Goal: Transaction & Acquisition: Purchase product/service

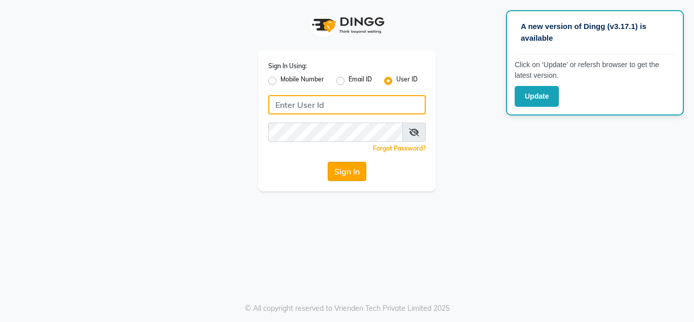
type input "bridalartisans"
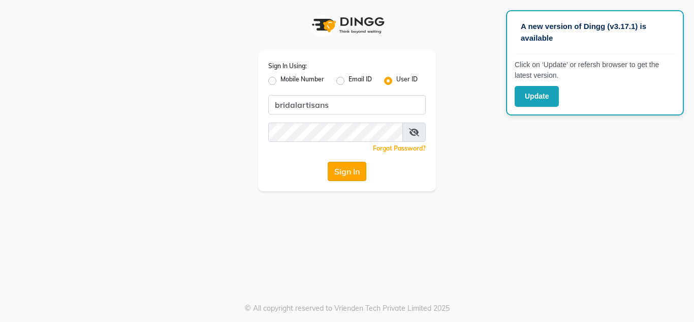
click at [354, 178] on button "Sign In" at bounding box center [347, 171] width 39 height 19
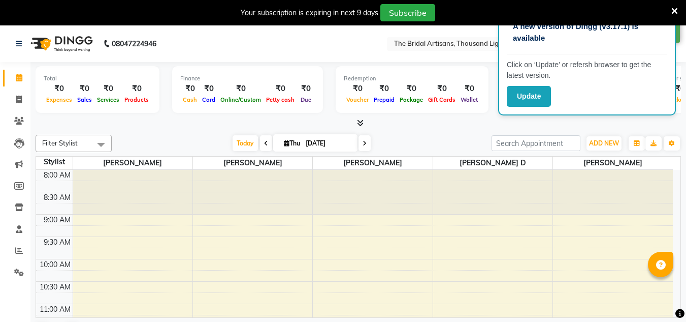
click at [673, 8] on icon at bounding box center [675, 11] width 7 height 9
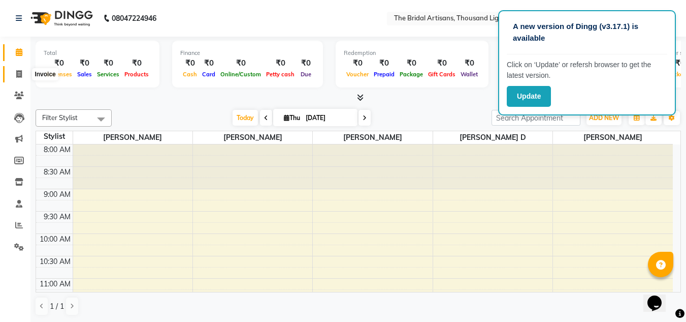
click at [17, 72] on icon at bounding box center [19, 74] width 6 height 8
select select "8791"
select select "service"
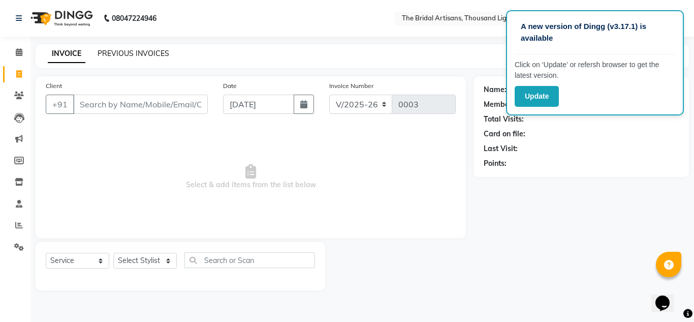
click at [148, 56] on link "PREVIOUS INVOICES" at bounding box center [134, 53] width 72 height 9
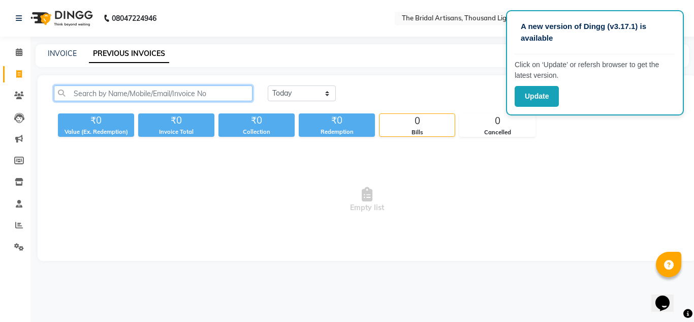
click at [132, 92] on input "text" at bounding box center [153, 93] width 199 height 16
type input "b"
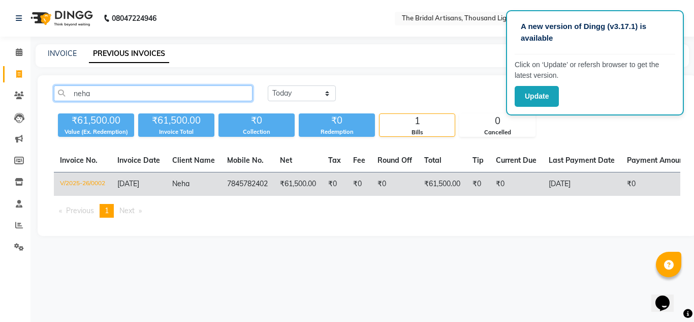
type input "neha"
click at [255, 183] on td "7845782402" at bounding box center [247, 184] width 53 height 24
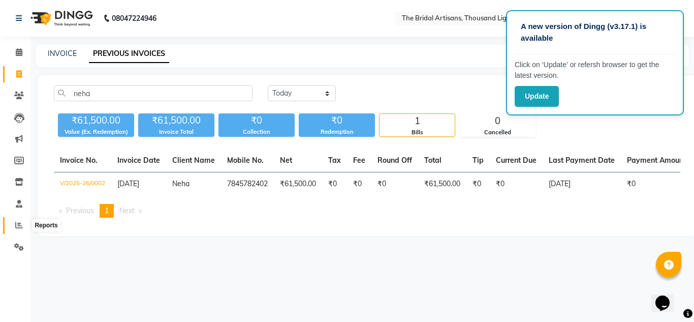
click at [18, 228] on icon at bounding box center [19, 225] width 8 height 8
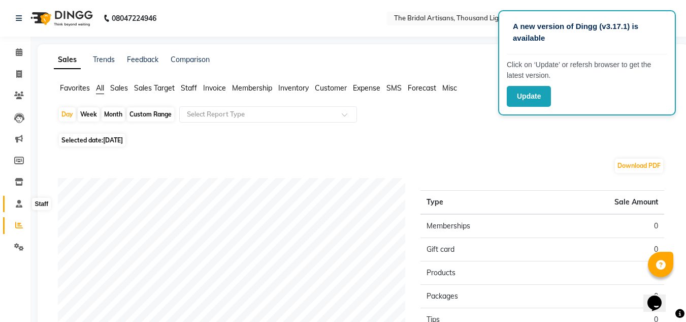
click at [18, 205] on icon at bounding box center [19, 204] width 7 height 8
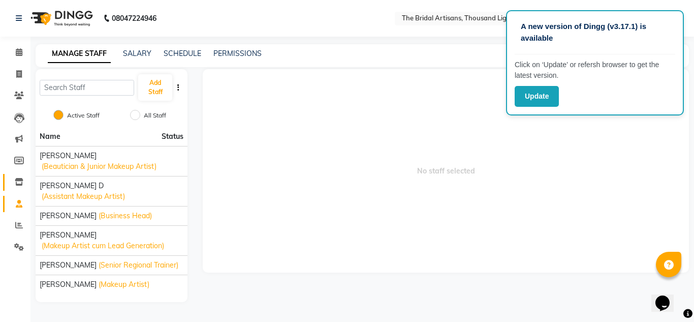
click at [18, 188] on link "Inventory" at bounding box center [15, 182] width 24 height 17
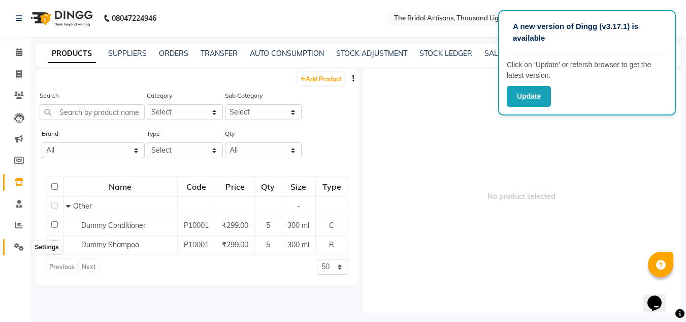
click at [17, 245] on icon at bounding box center [19, 247] width 10 height 8
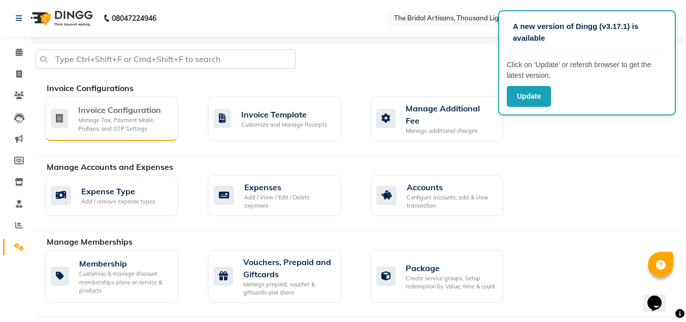
click at [98, 118] on div "Manage Tax, Payment Mode, Prefixes, and OTP Settings" at bounding box center [123, 124] width 91 height 17
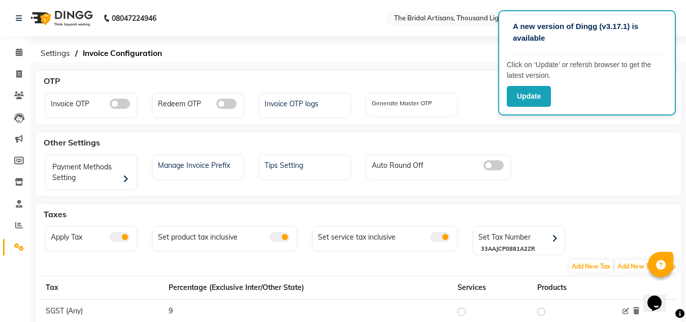
click at [127, 239] on span at bounding box center [120, 237] width 20 height 10
click at [110, 238] on input "checkbox" at bounding box center [110, 238] width 0 height 0
click at [127, 239] on span at bounding box center [120, 237] width 20 height 10
click at [110, 238] on input "checkbox" at bounding box center [110, 238] width 0 height 0
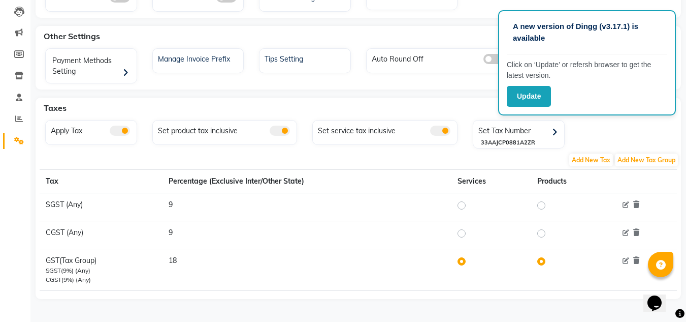
scroll to position [107, 0]
click at [670, 130] on div "Apply Tax Set product tax inclusive Set service tax inclusive Set Tax Number 33…" at bounding box center [359, 135] width 642 height 33
click at [529, 100] on button "Update" at bounding box center [529, 96] width 44 height 21
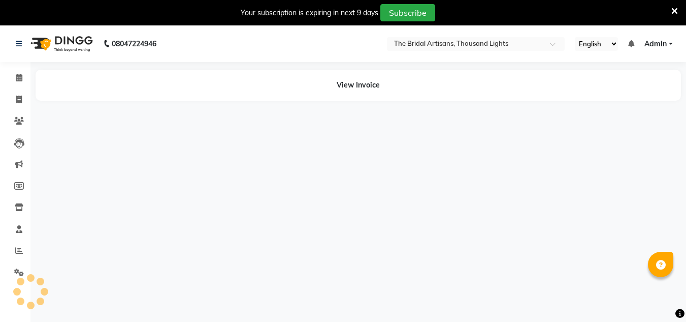
select select "en"
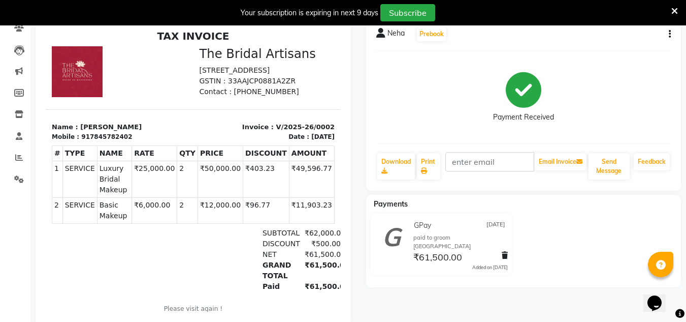
scroll to position [102, 0]
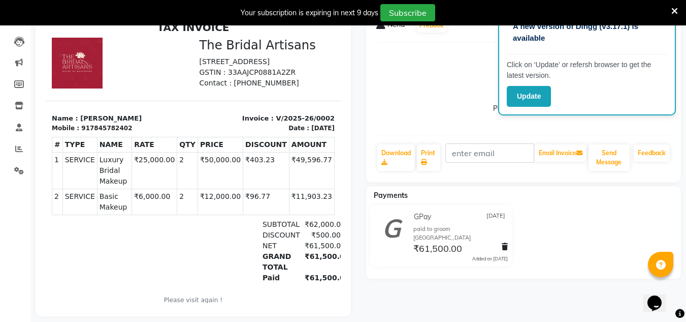
click at [671, 10] on div "Your subscription is expiring in next 9 days Subscribe" at bounding box center [338, 12] width 668 height 17
click at [678, 15] on icon at bounding box center [675, 11] width 7 height 9
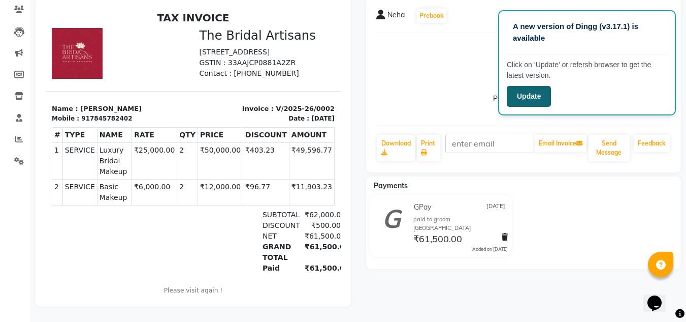
click at [543, 97] on button "Update" at bounding box center [529, 96] width 44 height 21
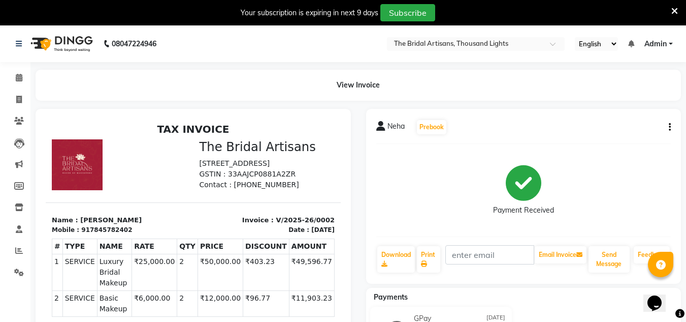
click at [676, 10] on icon at bounding box center [675, 11] width 7 height 9
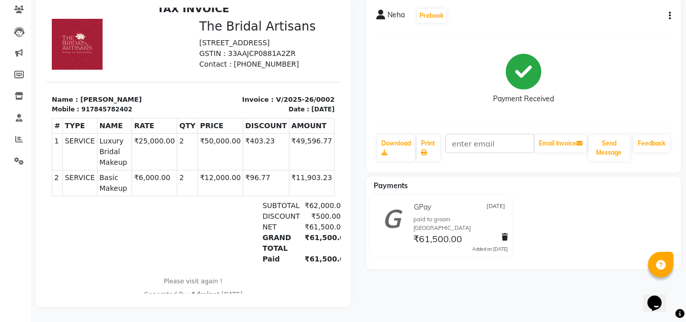
scroll to position [16, 0]
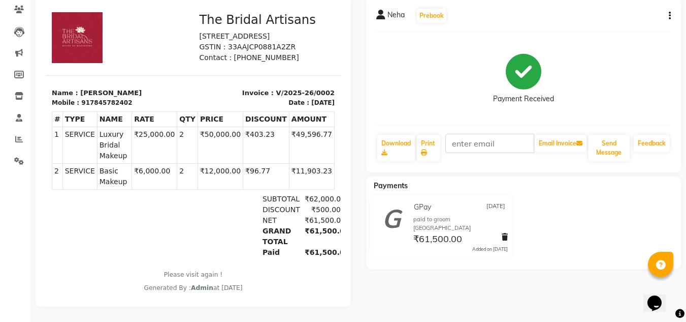
drag, startPoint x: 283, startPoint y: 265, endPoint x: 604, endPoint y: 194, distance: 328.5
click at [604, 195] on div "GPay 02-09-2025 paid to groom india ₹61,500.00 Added on 02-09-2025" at bounding box center [524, 228] width 331 height 66
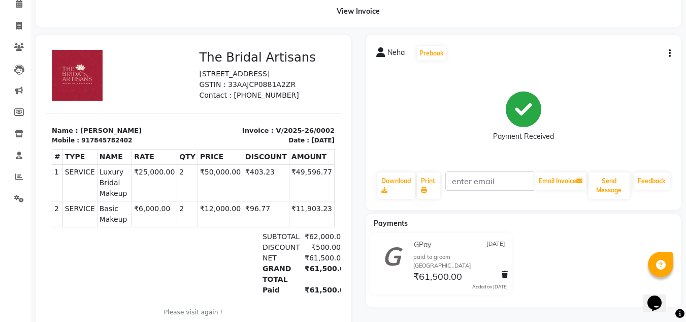
scroll to position [33, 0]
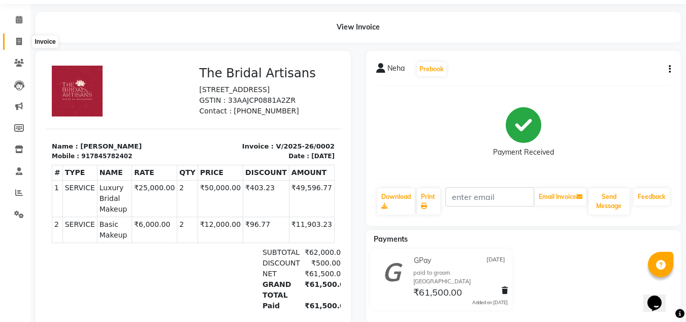
click at [19, 40] on icon at bounding box center [19, 42] width 6 height 8
select select "service"
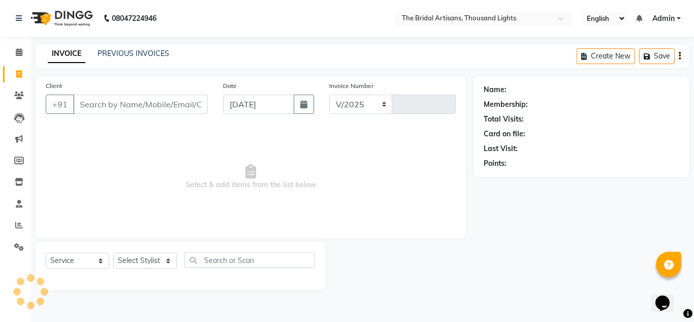
select select "8791"
type input "0003"
click at [94, 102] on input "Client" at bounding box center [140, 103] width 135 height 19
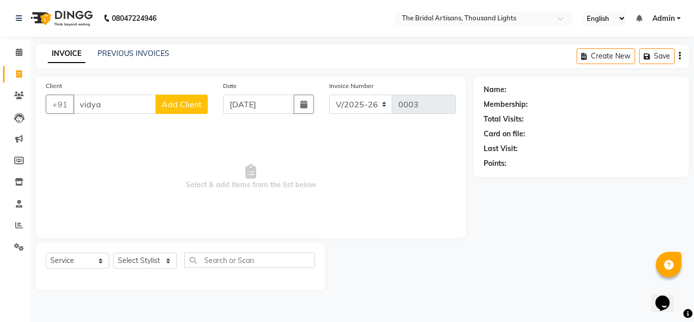
type input "vidya"
click at [173, 104] on span "Add Client" at bounding box center [182, 104] width 40 height 10
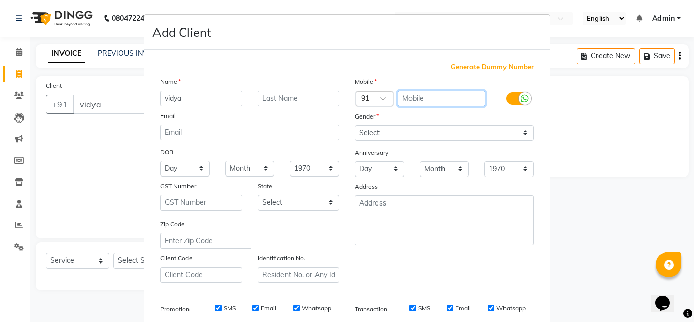
click at [408, 103] on input "text" at bounding box center [442, 98] width 88 height 16
type input "71503674085"
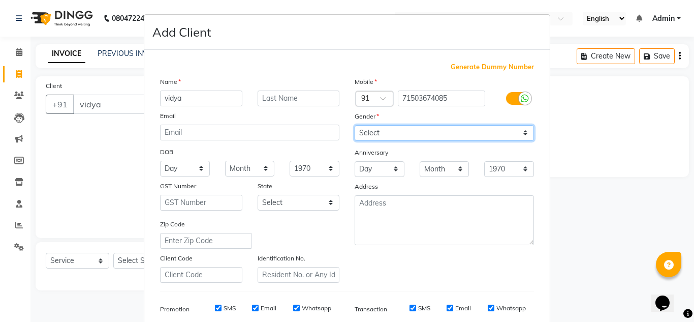
click at [401, 134] on select "Select [DEMOGRAPHIC_DATA] [DEMOGRAPHIC_DATA] Other Prefer Not To Say" at bounding box center [444, 133] width 179 height 16
click at [355, 125] on select "Select [DEMOGRAPHIC_DATA] [DEMOGRAPHIC_DATA] Other Prefer Not To Say" at bounding box center [444, 133] width 179 height 16
select select "prefer_not_to_say"
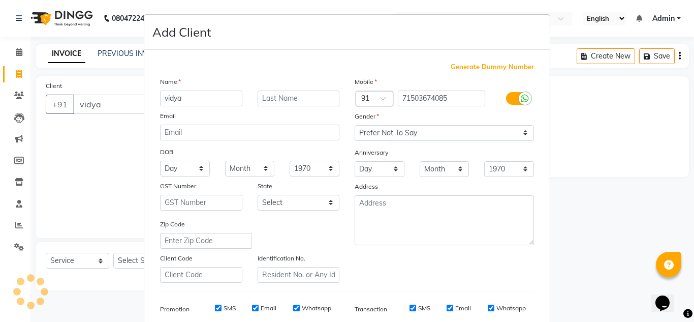
scroll to position [147, 0]
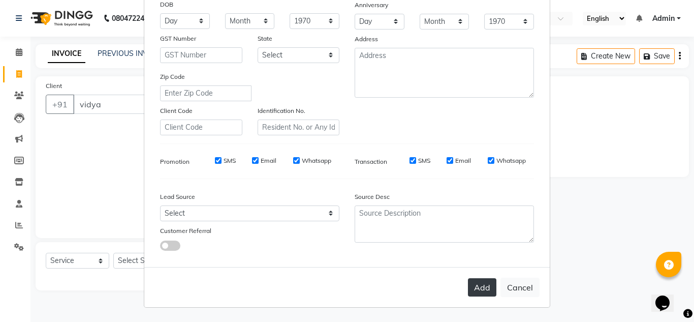
click at [479, 291] on button "Add" at bounding box center [482, 287] width 28 height 18
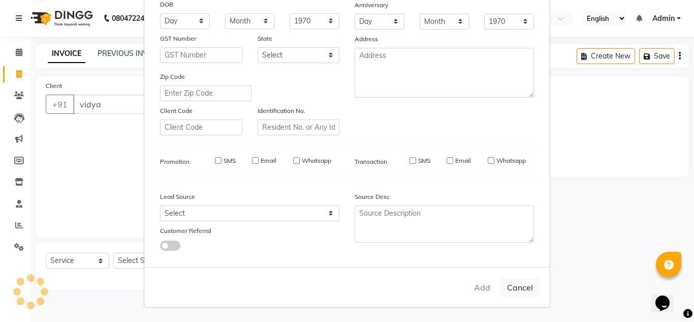
type input "71503674085"
select select
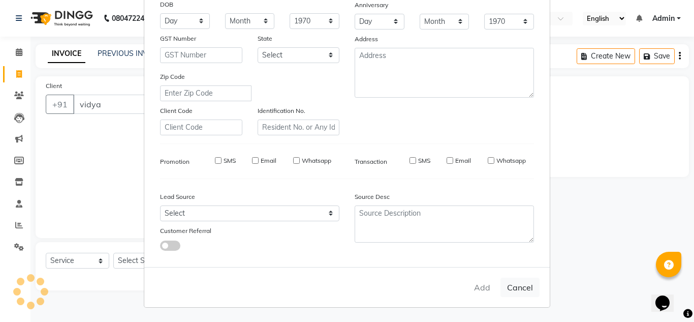
select select
checkbox input "false"
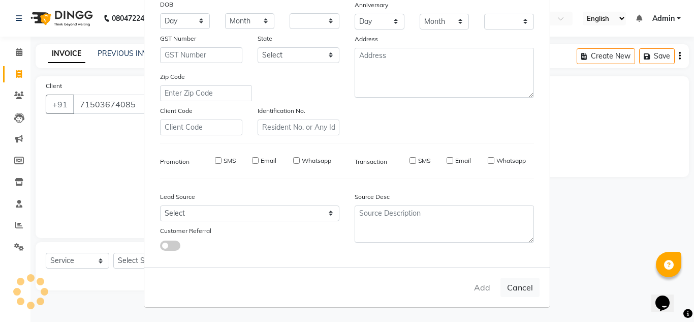
checkbox input "false"
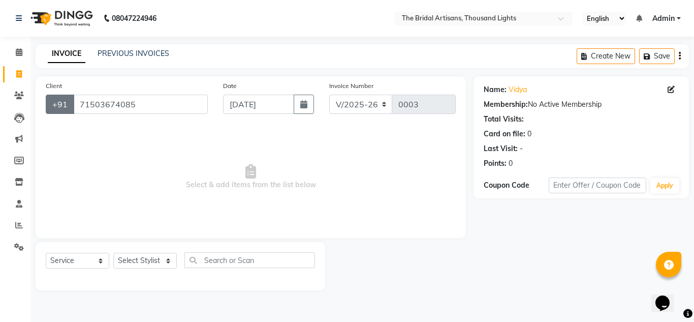
click at [62, 99] on button "+91" at bounding box center [60, 103] width 28 height 19
click at [60, 108] on button "+91" at bounding box center [60, 103] width 28 height 19
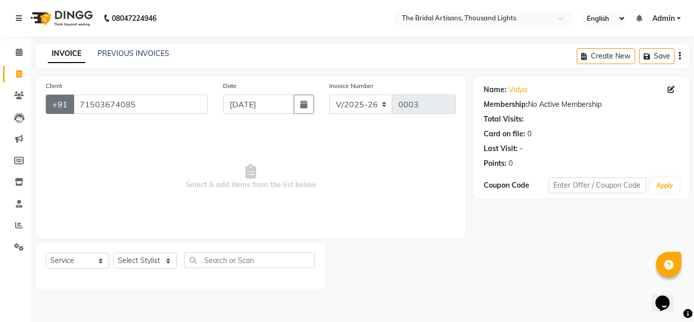
click at [60, 108] on button "+91" at bounding box center [60, 103] width 28 height 19
drag, startPoint x: 60, startPoint y: 108, endPoint x: 147, endPoint y: 98, distance: 87.0
click at [147, 98] on div "+91 71503674085" at bounding box center [127, 103] width 162 height 19
click at [147, 98] on input "71503674085" at bounding box center [140, 103] width 135 height 19
click at [91, 263] on select "Select Service Product Membership Package Voucher Prepaid Gift Card" at bounding box center [78, 260] width 64 height 16
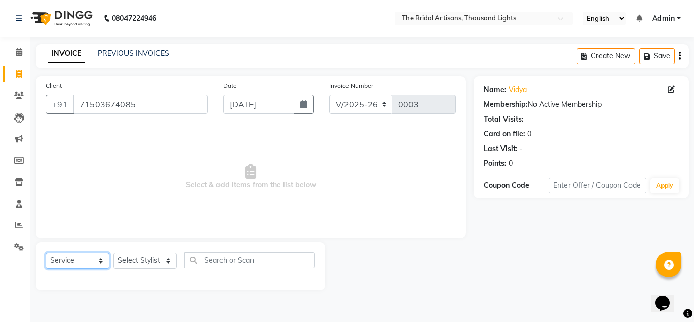
click at [46, 252] on select "Select Service Product Membership Package Voucher Prepaid Gift Card" at bounding box center [78, 260] width 64 height 16
click at [83, 104] on input "71503674085" at bounding box center [140, 103] width 135 height 19
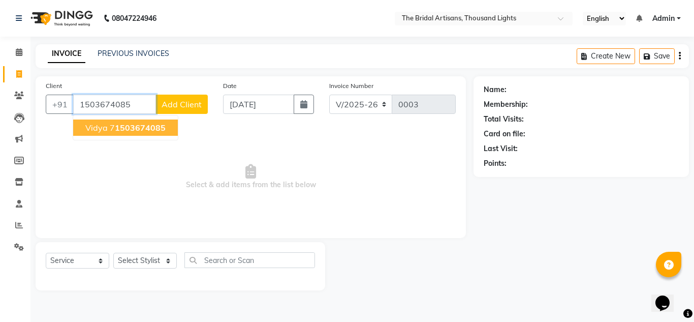
click at [153, 133] on button "vidya 7 1503674085" at bounding box center [125, 127] width 105 height 16
type input "71503674085"
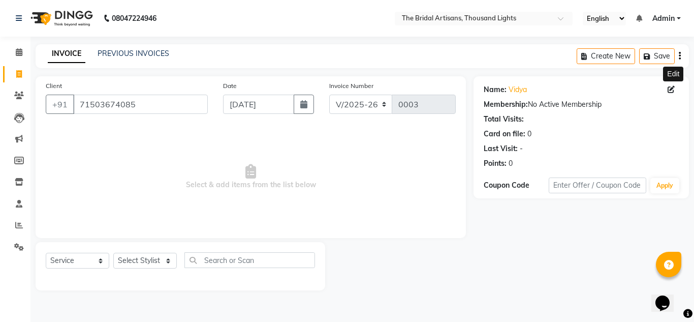
click at [671, 90] on icon at bounding box center [671, 89] width 7 height 7
select select "prefer_not_to_say"
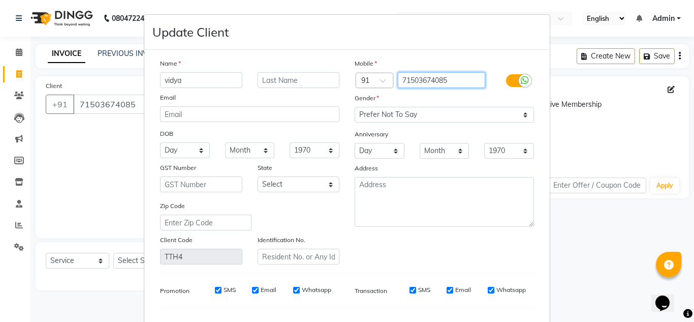
click at [403, 78] on input "71503674085" at bounding box center [442, 80] width 88 height 16
type input "1503674085"
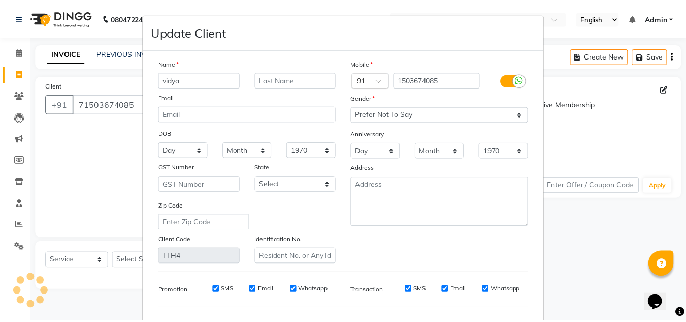
scroll to position [129, 0]
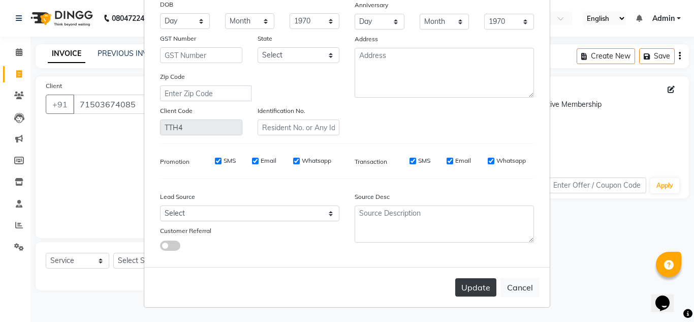
click at [466, 289] on button "Update" at bounding box center [475, 287] width 41 height 18
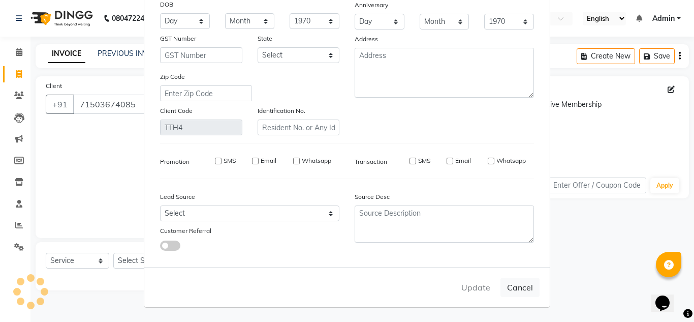
type input "1503674085"
select select
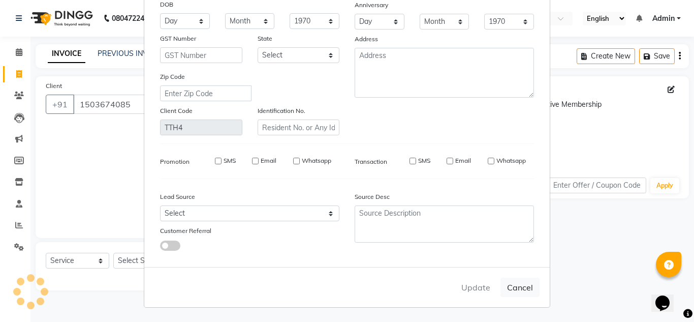
select select
checkbox input "false"
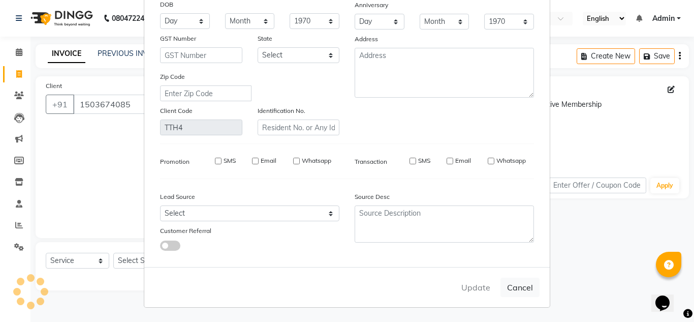
checkbox input "false"
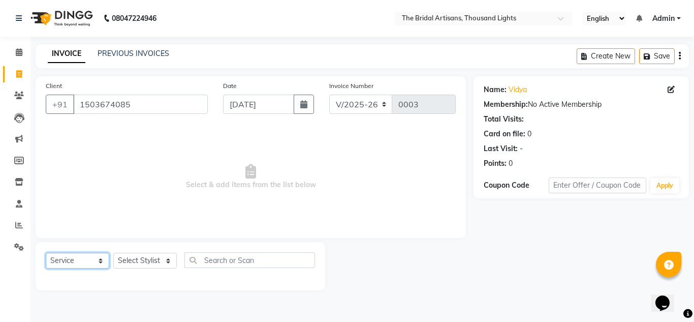
click at [73, 260] on select "Select Service Product Membership Package Voucher Prepaid Gift Card" at bounding box center [78, 260] width 64 height 16
click at [46, 252] on select "Select Service Product Membership Package Voucher Prepaid Gift Card" at bounding box center [78, 260] width 64 height 16
click at [134, 257] on select "Select Stylist [PERSON_NAME] D [PERSON_NAME] [PERSON_NAME] M [PERSON_NAME] [PER…" at bounding box center [145, 260] width 64 height 16
select select "89516"
click at [113, 252] on select "Select Stylist [PERSON_NAME] D [PERSON_NAME] [PERSON_NAME] M [PERSON_NAME] [PER…" at bounding box center [145, 260] width 64 height 16
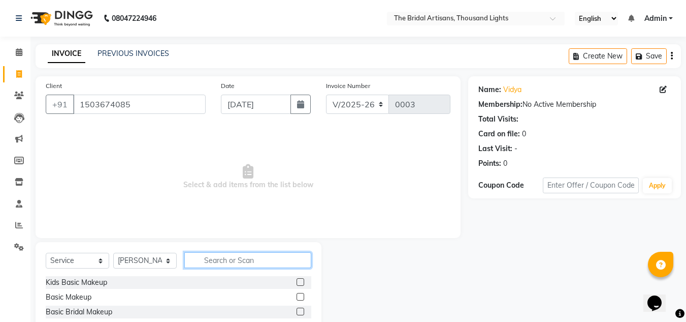
click at [225, 263] on input "text" at bounding box center [247, 260] width 127 height 16
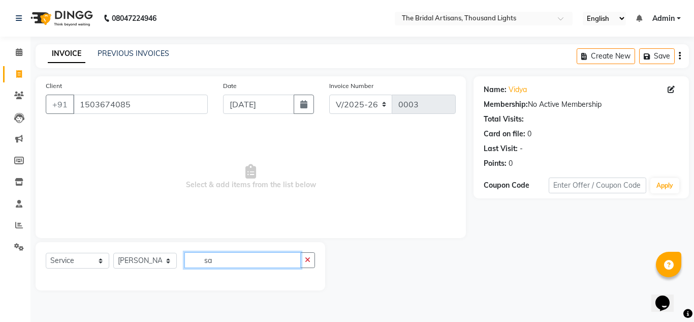
type input "s"
type input "d"
type input "1000"
click at [693, 202] on div "Name: Vidya Membership: No Active Membership Total Visits: Card on file: 0 Last…" at bounding box center [584, 183] width 223 height 214
click at [310, 262] on icon "button" at bounding box center [308, 259] width 6 height 7
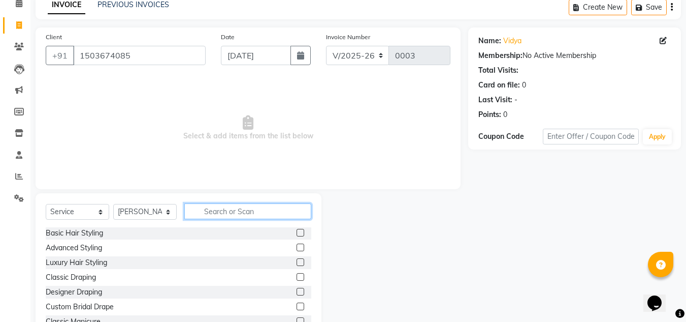
scroll to position [85, 0]
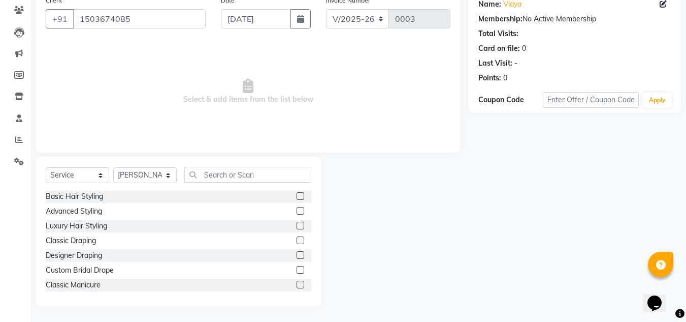
click at [111, 240] on div "Classic Draping" at bounding box center [179, 240] width 266 height 13
click at [297, 238] on label at bounding box center [301, 240] width 8 height 8
click at [297, 238] on input "checkbox" at bounding box center [300, 240] width 7 height 7
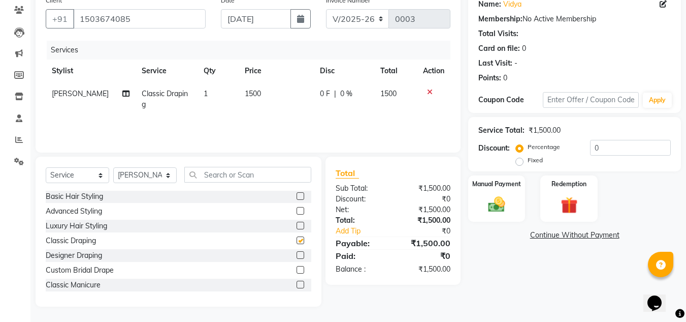
checkbox input "false"
click at [297, 268] on label at bounding box center [301, 270] width 8 height 8
click at [297, 268] on input "checkbox" at bounding box center [300, 270] width 7 height 7
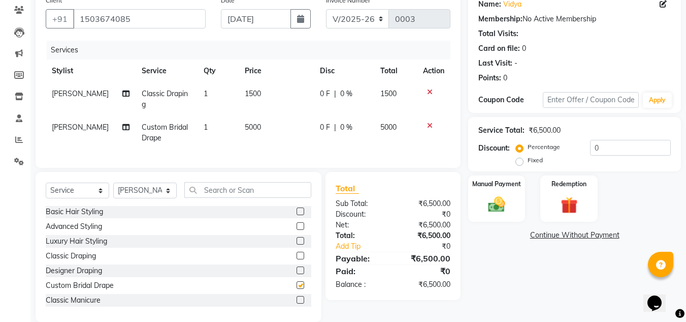
checkbox input "false"
click at [429, 123] on icon at bounding box center [430, 125] width 6 height 7
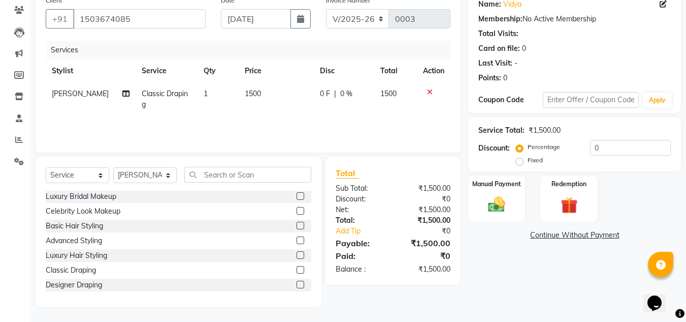
scroll to position [59, 0]
click at [94, 176] on select "Select Service Product Membership Package Voucher Prepaid Gift Card" at bounding box center [78, 175] width 64 height 16
click at [412, 108] on td "1500" at bounding box center [395, 99] width 43 height 34
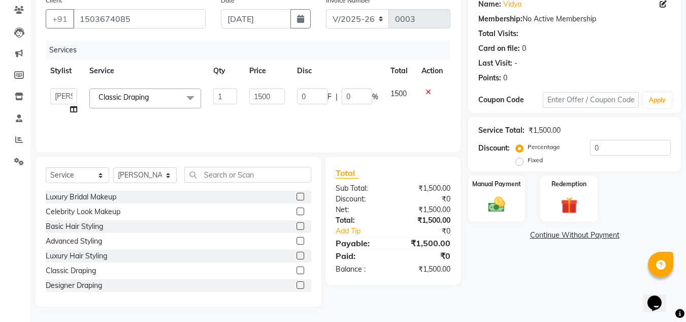
scroll to position [0, 0]
click at [23, 118] on span at bounding box center [19, 119] width 18 height 12
click at [17, 92] on span at bounding box center [19, 97] width 18 height 12
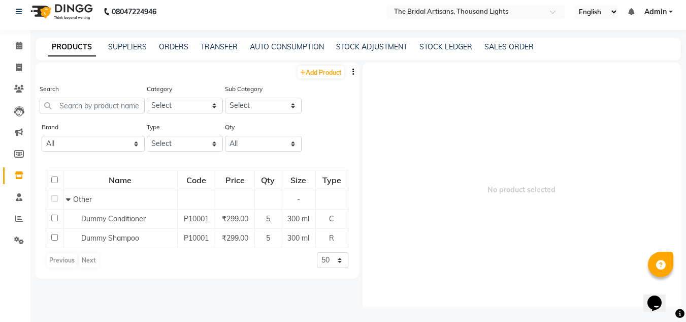
scroll to position [7, 0]
click at [119, 103] on input "text" at bounding box center [92, 106] width 105 height 16
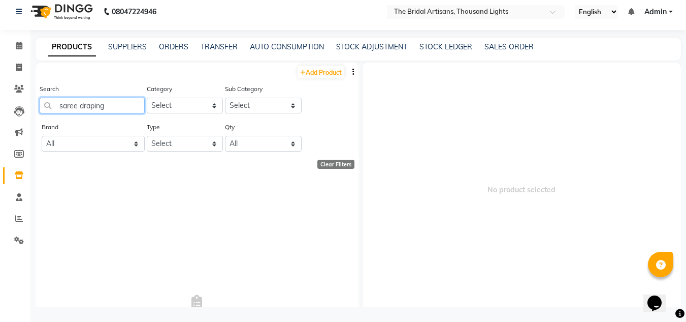
type input "saree draping"
click at [163, 109] on select "Select Hair Skin Makeup Personal Care Appliances Beard Waxing Disposable Thread…" at bounding box center [185, 106] width 77 height 16
select select "1000"
click at [147, 98] on select "Select Hair Skin Makeup Personal Care Appliances Beard Waxing Disposable Thread…" at bounding box center [185, 106] width 77 height 16
click at [163, 45] on link "ORDERS" at bounding box center [173, 46] width 29 height 9
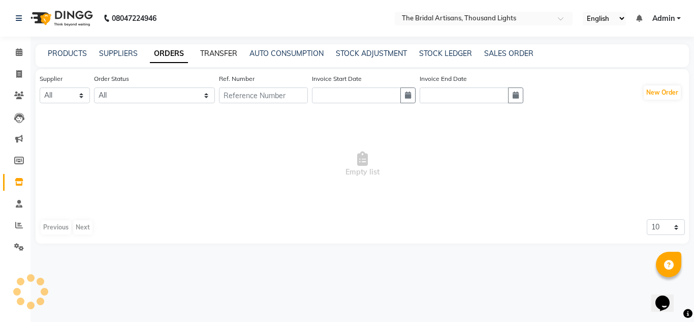
click at [223, 52] on link "TRANSFER" at bounding box center [218, 53] width 37 height 9
select select "sender"
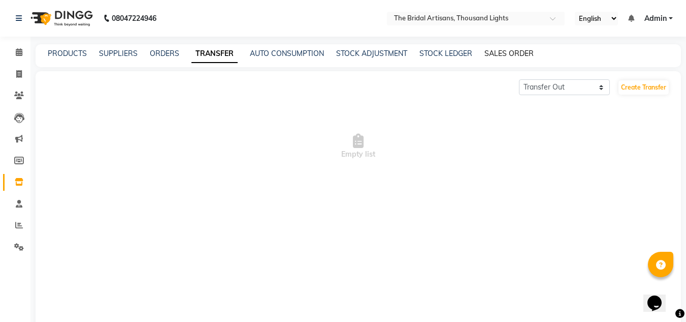
click at [519, 52] on link "SALES ORDER" at bounding box center [509, 53] width 49 height 9
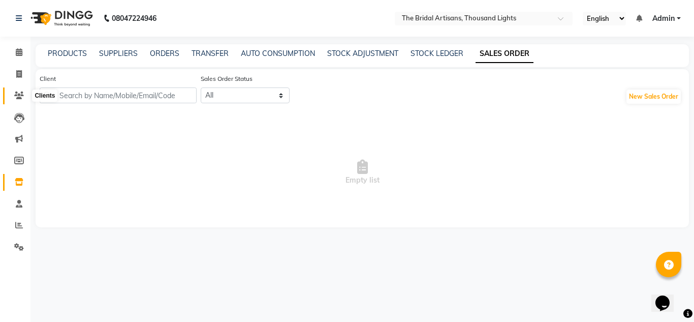
click at [20, 97] on icon at bounding box center [19, 95] width 10 height 8
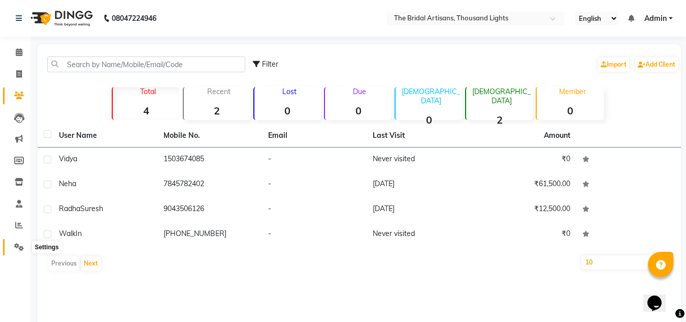
click at [22, 241] on span at bounding box center [19, 247] width 18 height 12
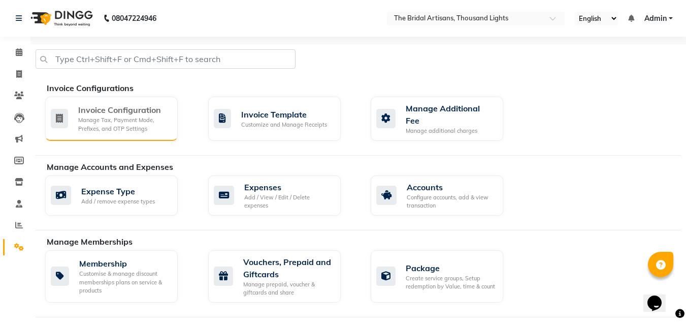
click at [147, 116] on div "Manage Tax, Payment Mode, Prefixes, and OTP Settings" at bounding box center [123, 124] width 91 height 17
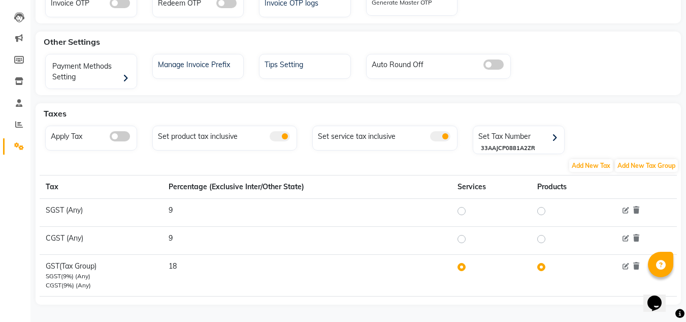
scroll to position [102, 0]
click at [122, 139] on span at bounding box center [120, 135] width 20 height 10
click at [110, 137] on input "checkbox" at bounding box center [110, 137] width 0 height 0
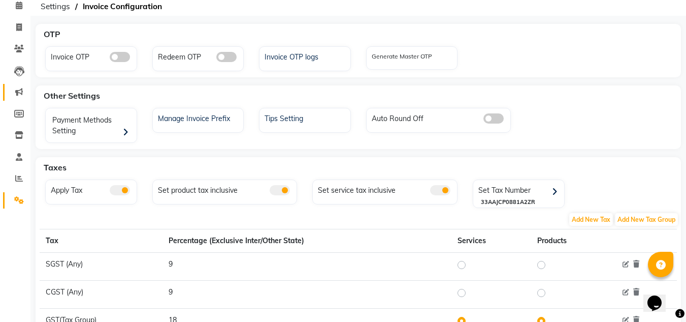
scroll to position [0, 0]
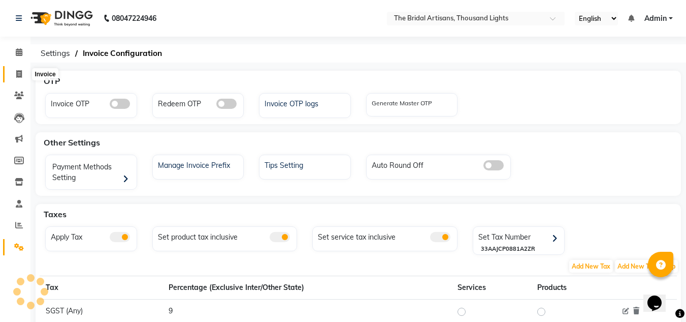
click at [22, 74] on icon at bounding box center [19, 74] width 6 height 8
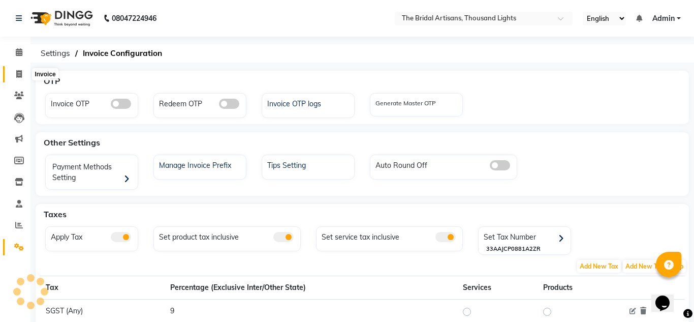
select select "8791"
select select "service"
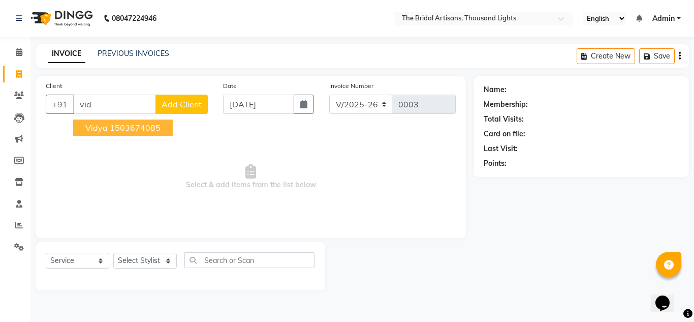
click at [129, 131] on ngb-highlight "1503674085" at bounding box center [135, 127] width 51 height 10
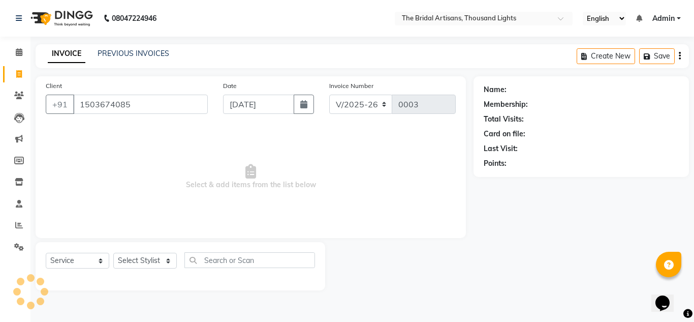
type input "1503674085"
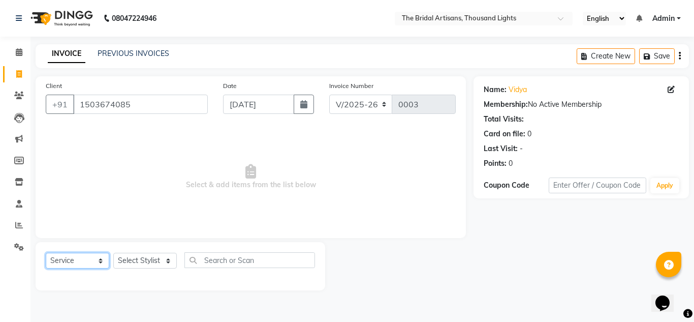
click at [102, 257] on select "Select Service Product Membership Package Voucher Prepaid Gift Card" at bounding box center [78, 260] width 64 height 16
click at [87, 259] on select "Select Service Product Membership Package Voucher Prepaid Gift Card" at bounding box center [78, 260] width 64 height 16
click at [46, 252] on select "Select Service Product Membership Package Voucher Prepaid Gift Card" at bounding box center [78, 260] width 64 height 16
click at [153, 261] on select "Select Stylist [PERSON_NAME] D [PERSON_NAME] [PERSON_NAME] M [PERSON_NAME] [PER…" at bounding box center [145, 260] width 64 height 16
select select "89516"
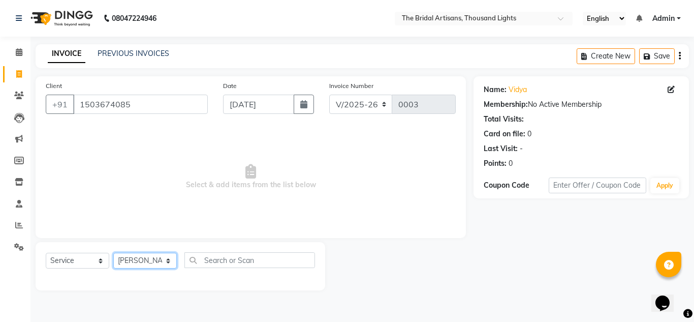
click at [113, 252] on select "Select Stylist [PERSON_NAME] D [PERSON_NAME] [PERSON_NAME] M [PERSON_NAME] [PER…" at bounding box center [145, 260] width 64 height 16
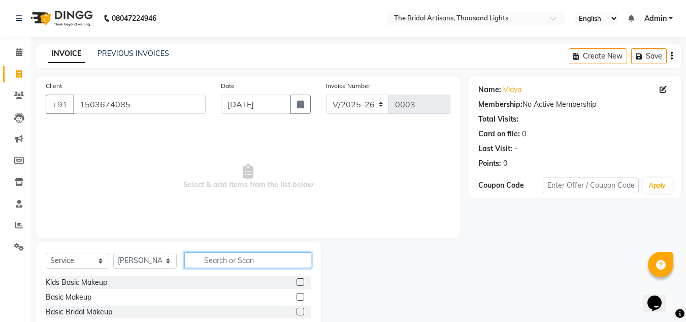
click at [213, 256] on input "text" at bounding box center [247, 260] width 127 height 16
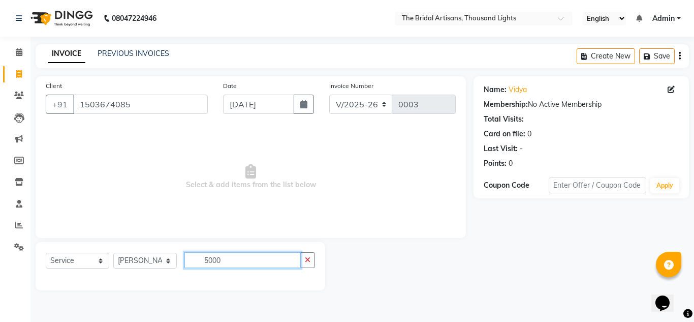
type input "5000"
click at [693, 235] on div "Name: Vidya Membership: No Active Membership Total Visits: Card on file: 0 Last…" at bounding box center [584, 183] width 223 height 214
click at [193, 264] on input "5000" at bounding box center [242, 260] width 116 height 16
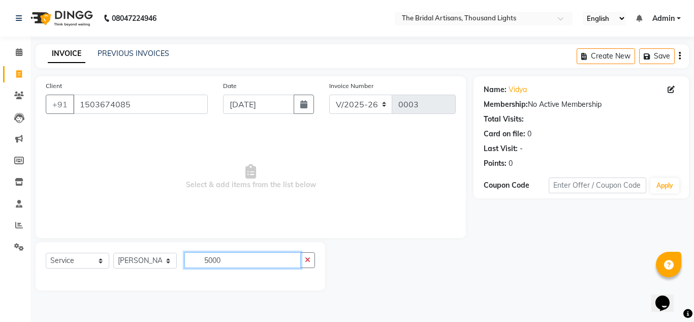
click at [193, 264] on input "5000" at bounding box center [242, 260] width 116 height 16
click at [296, 261] on input "5000" at bounding box center [242, 260] width 116 height 16
click at [306, 263] on icon "button" at bounding box center [308, 259] width 6 height 7
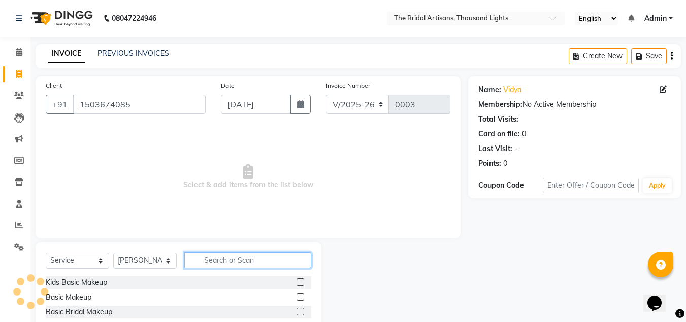
scroll to position [85, 0]
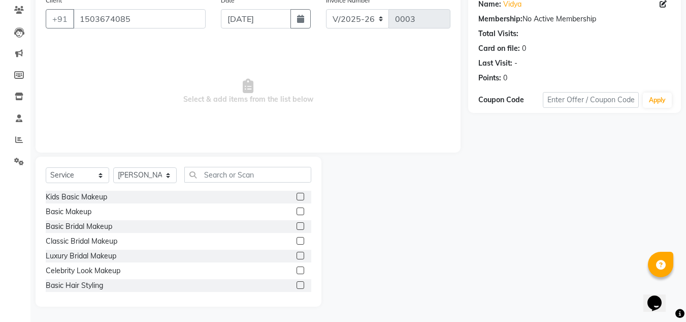
click at [297, 286] on label at bounding box center [301, 285] width 8 height 8
click at [297, 286] on input "checkbox" at bounding box center [300, 285] width 7 height 7
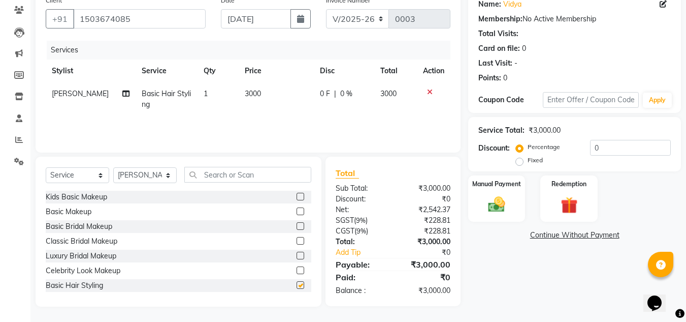
checkbox input "false"
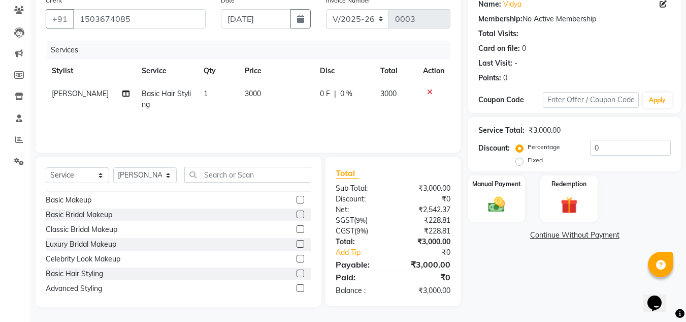
scroll to position [20, 0]
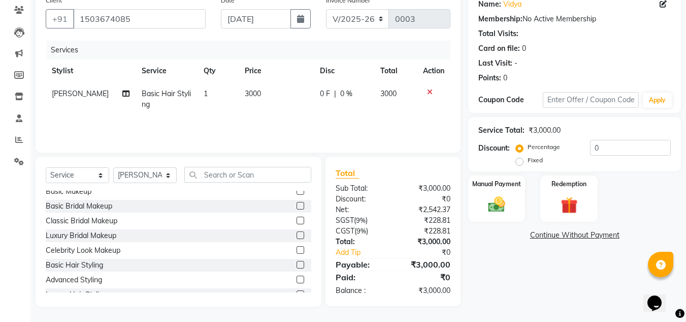
click at [297, 280] on label at bounding box center [301, 279] width 8 height 8
click at [297, 280] on input "checkbox" at bounding box center [300, 279] width 7 height 7
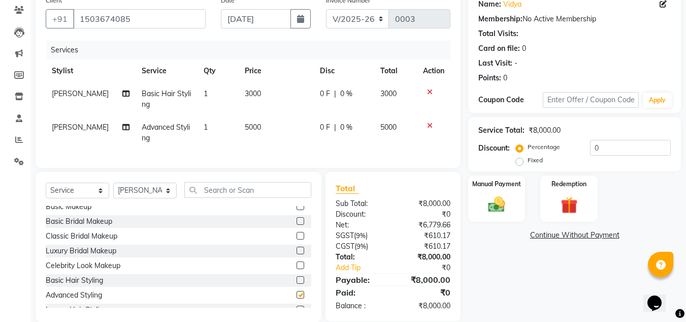
checkbox input "false"
click at [429, 92] on icon at bounding box center [430, 91] width 6 height 7
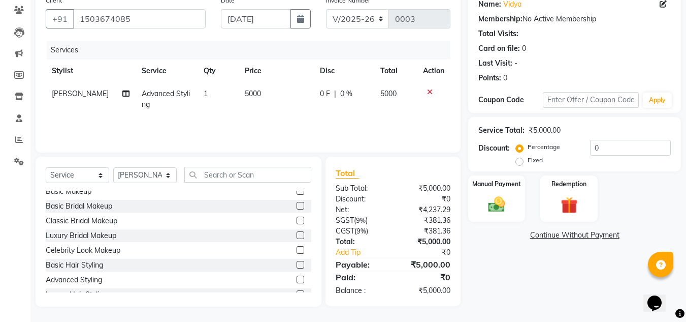
click at [297, 219] on label at bounding box center [301, 220] width 8 height 8
click at [297, 219] on input "checkbox" at bounding box center [300, 220] width 7 height 7
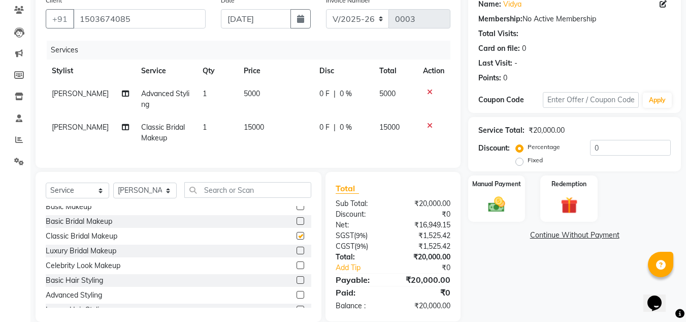
checkbox input "false"
click at [430, 125] on icon at bounding box center [430, 125] width 6 height 7
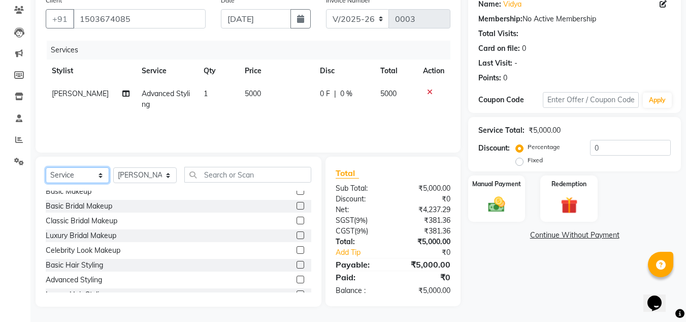
click at [88, 177] on select "Select Service Product Membership Package Voucher Prepaid Gift Card" at bounding box center [78, 175] width 64 height 16
click at [46, 167] on select "Select Service Product Membership Package Voucher Prepaid Gift Card" at bounding box center [78, 175] width 64 height 16
click at [141, 174] on select "Select Stylist [PERSON_NAME] D [PERSON_NAME] [PERSON_NAME] M [PERSON_NAME] [PER…" at bounding box center [145, 175] width 64 height 16
select select "89518"
click at [113, 167] on select "Select Stylist [PERSON_NAME] D [PERSON_NAME] [PERSON_NAME] M [PERSON_NAME] [PER…" at bounding box center [145, 175] width 64 height 16
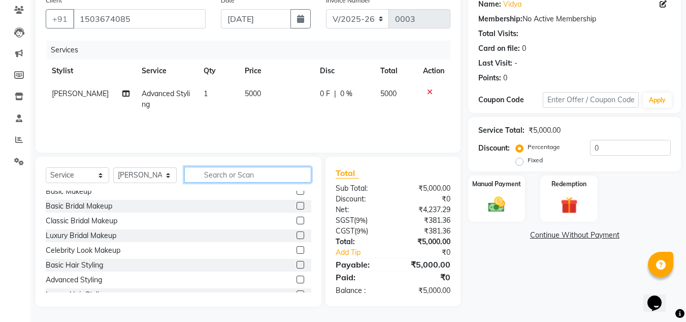
click at [240, 168] on input "text" at bounding box center [247, 175] width 127 height 16
click at [297, 277] on label at bounding box center [301, 279] width 8 height 8
click at [297, 277] on input "checkbox" at bounding box center [300, 279] width 7 height 7
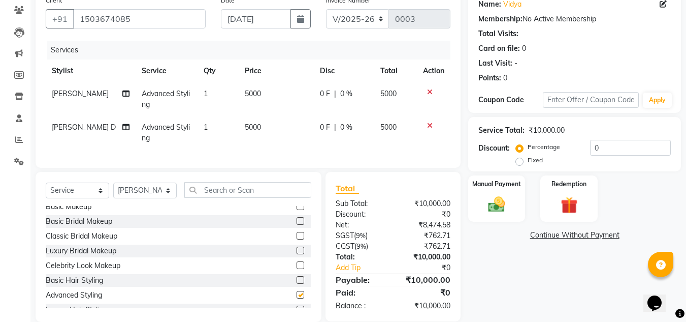
checkbox input "false"
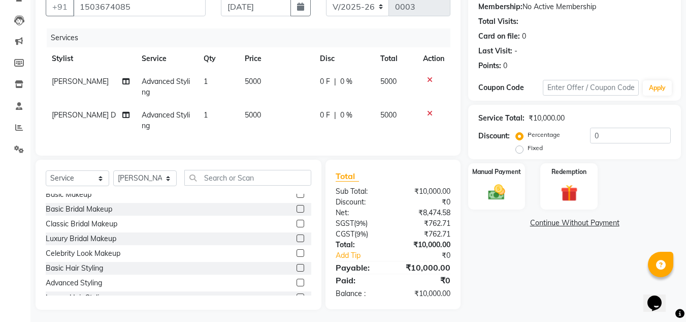
scroll to position [108, 0]
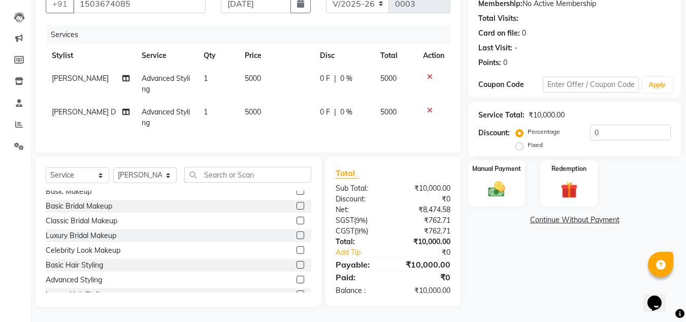
click at [528, 141] on label "Fixed" at bounding box center [535, 144] width 15 height 9
click at [521, 141] on input "Fixed" at bounding box center [521, 144] width 7 height 7
radio input "true"
click at [518, 128] on input "Percentage" at bounding box center [521, 131] width 7 height 7
radio input "true"
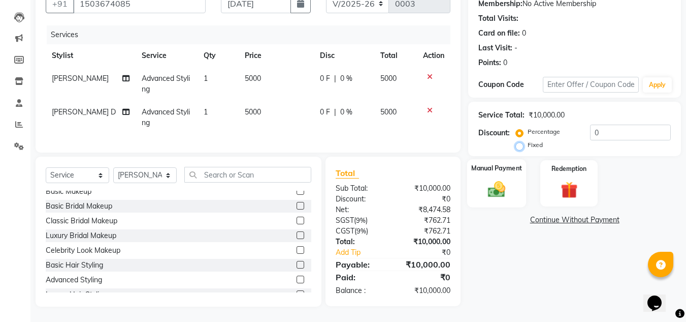
click at [518, 141] on input "Fixed" at bounding box center [521, 144] width 7 height 7
radio input "true"
click at [518, 128] on input "Percentage" at bounding box center [521, 131] width 7 height 7
radio input "true"
click at [518, 141] on input "Fixed" at bounding box center [521, 144] width 7 height 7
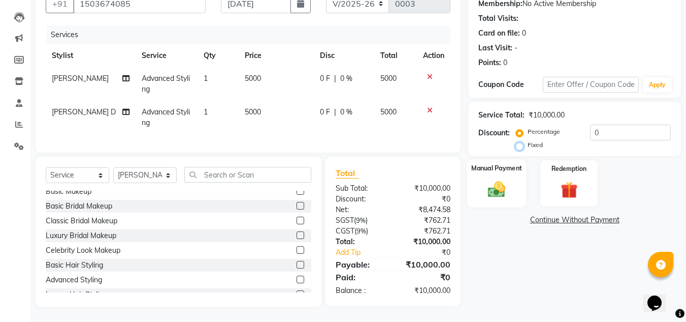
radio input "true"
click at [518, 128] on input "Percentage" at bounding box center [521, 131] width 7 height 7
radio input "true"
click at [518, 141] on input "Fixed" at bounding box center [521, 144] width 7 height 7
radio input "true"
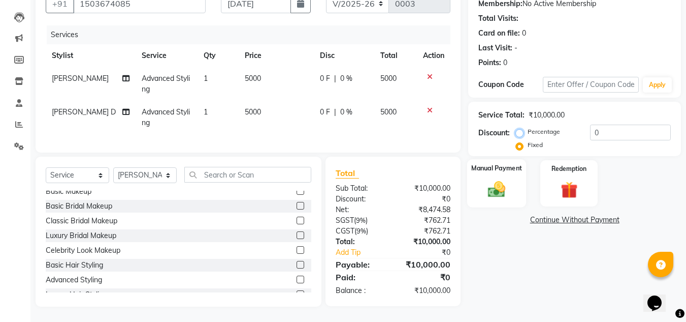
click at [518, 128] on input "Percentage" at bounding box center [521, 131] width 7 height 7
radio input "true"
click at [518, 141] on input "Fixed" at bounding box center [521, 144] width 7 height 7
radio input "true"
click at [518, 128] on input "Percentage" at bounding box center [521, 131] width 7 height 7
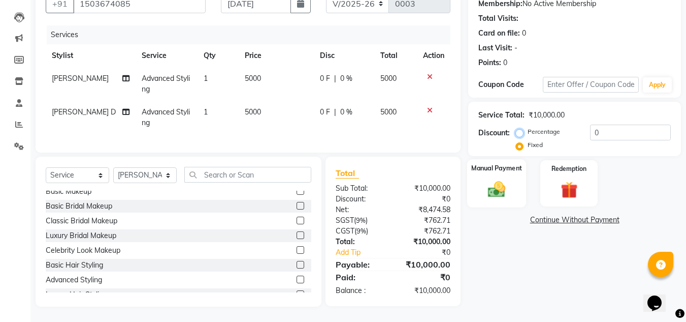
radio input "true"
click at [518, 141] on input "Fixed" at bounding box center [521, 144] width 7 height 7
radio input "true"
click at [518, 128] on input "Percentage" at bounding box center [521, 131] width 7 height 7
radio input "true"
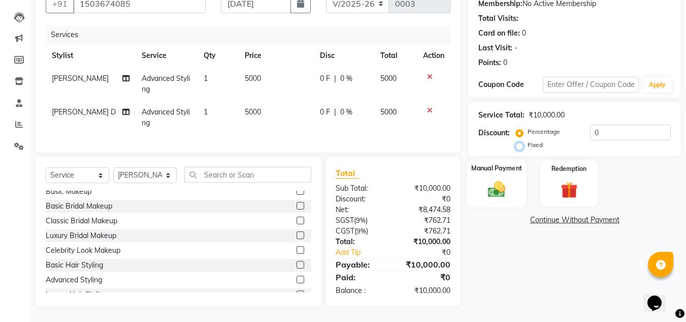
click at [518, 141] on input "Fixed" at bounding box center [521, 144] width 7 height 7
radio input "true"
click at [518, 128] on input "Percentage" at bounding box center [521, 131] width 7 height 7
radio input "true"
click at [518, 141] on input "Fixed" at bounding box center [521, 144] width 7 height 7
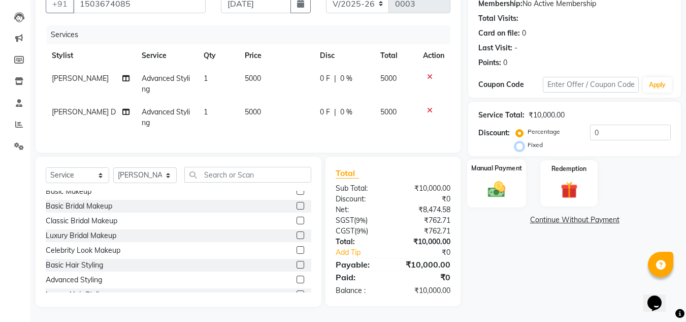
radio input "true"
click at [518, 128] on input "Percentage" at bounding box center [521, 131] width 7 height 7
radio input "true"
click at [518, 141] on input "Fixed" at bounding box center [521, 144] width 7 height 7
radio input "true"
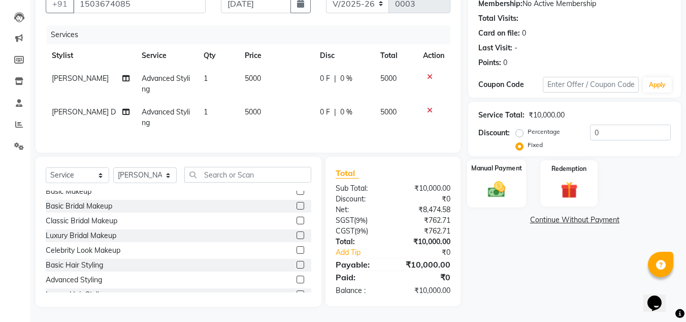
click at [518, 128] on input "Percentage" at bounding box center [521, 131] width 7 height 7
radio input "true"
click at [518, 141] on input "Fixed" at bounding box center [521, 144] width 7 height 7
radio input "true"
click at [518, 128] on input "Percentage" at bounding box center [521, 131] width 7 height 7
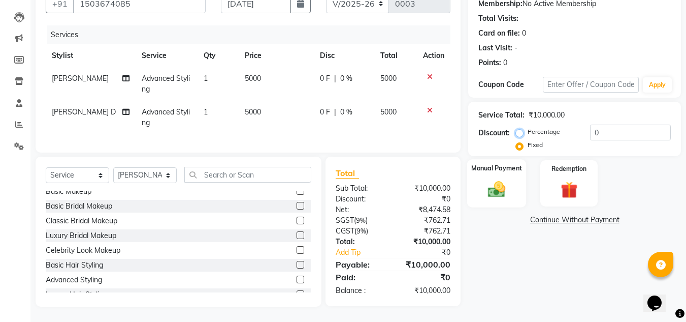
radio input "true"
click at [518, 141] on input "Fixed" at bounding box center [521, 144] width 7 height 7
radio input "true"
click at [518, 128] on input "Percentage" at bounding box center [521, 131] width 7 height 7
radio input "true"
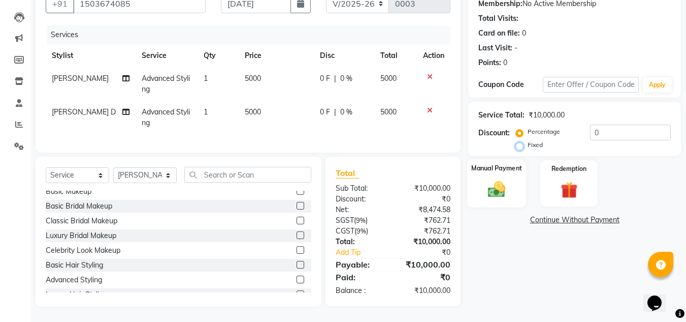
click at [518, 141] on input "Fixed" at bounding box center [521, 144] width 7 height 7
radio input "true"
click at [518, 128] on input "Percentage" at bounding box center [521, 131] width 7 height 7
radio input "true"
click at [518, 141] on input "Fixed" at bounding box center [521, 144] width 7 height 7
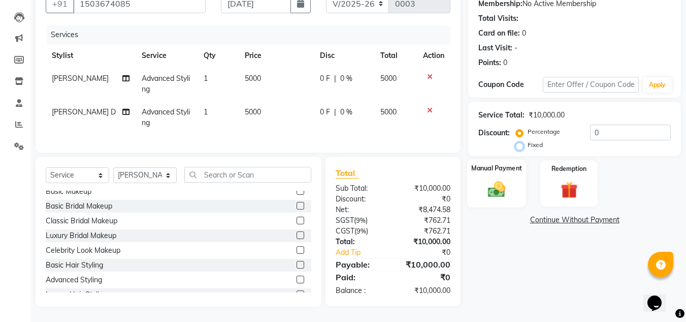
radio input "true"
click at [201, 179] on input "text" at bounding box center [247, 175] width 127 height 16
type input "6"
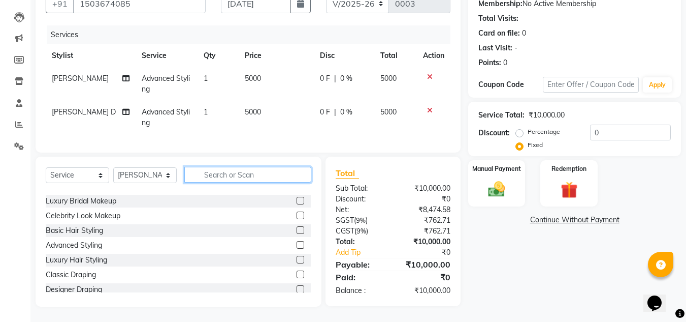
scroll to position [61, 0]
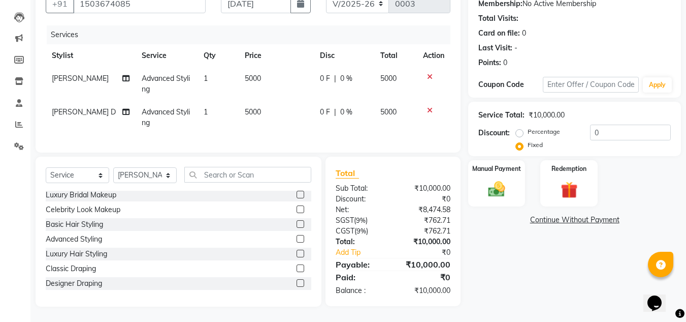
click at [297, 284] on label at bounding box center [301, 283] width 8 height 8
click at [297, 284] on input "checkbox" at bounding box center [300, 283] width 7 height 7
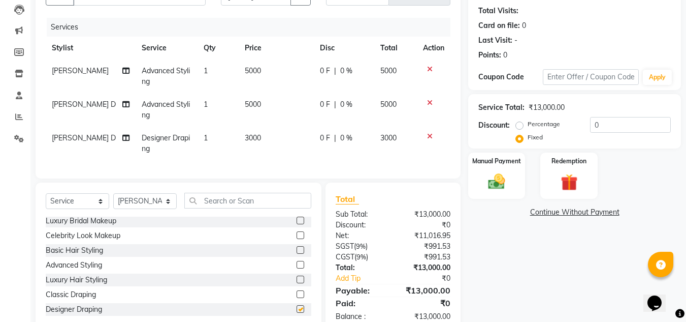
checkbox input "false"
click at [429, 139] on icon at bounding box center [430, 136] width 6 height 7
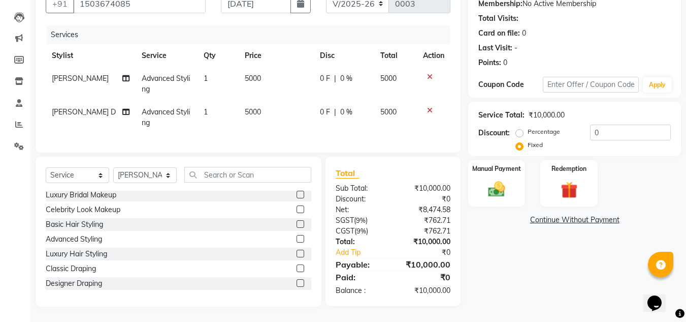
click at [297, 269] on label at bounding box center [301, 268] width 8 height 8
click at [297, 269] on input "checkbox" at bounding box center [300, 268] width 7 height 7
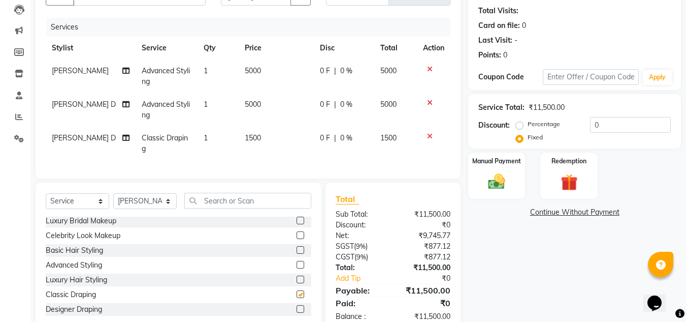
checkbox input "false"
click at [297, 283] on label at bounding box center [301, 279] width 8 height 8
click at [297, 283] on input "checkbox" at bounding box center [300, 279] width 7 height 7
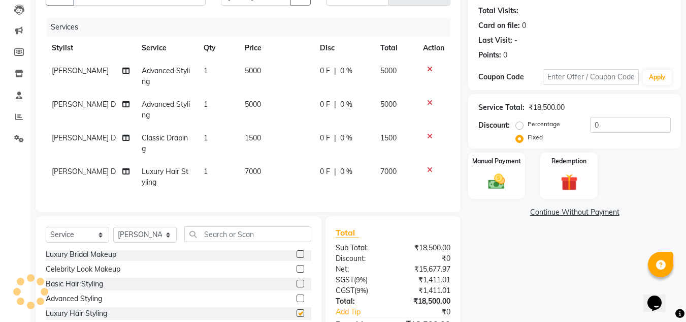
checkbox input "false"
click at [430, 137] on icon at bounding box center [430, 136] width 6 height 7
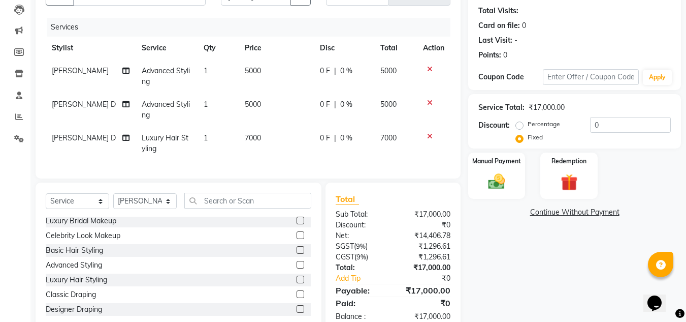
click at [430, 103] on icon at bounding box center [430, 102] width 6 height 7
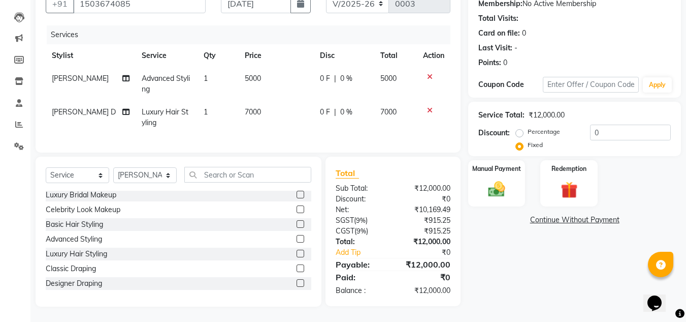
click at [273, 70] on td "5000" at bounding box center [276, 84] width 75 height 34
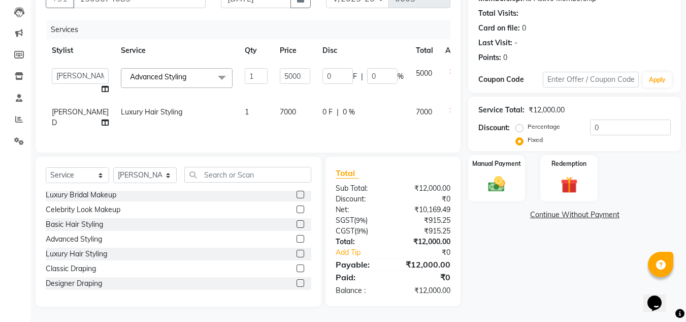
click at [280, 70] on input "5000" at bounding box center [295, 76] width 30 height 16
type input "6000"
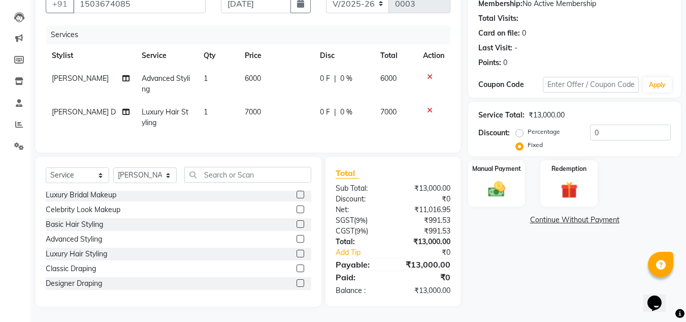
click at [263, 127] on div "Services Stylist Service Qty Price Disc Total Action Hansika Advanced Styling 1…" at bounding box center [248, 83] width 405 height 117
click at [252, 107] on span "7000" at bounding box center [253, 111] width 16 height 9
select select "89518"
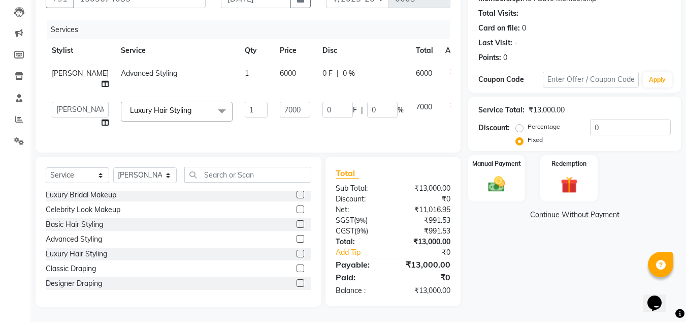
click at [274, 104] on td "7000" at bounding box center [295, 115] width 43 height 39
click at [280, 105] on input "7000" at bounding box center [295, 110] width 30 height 16
type input "7"
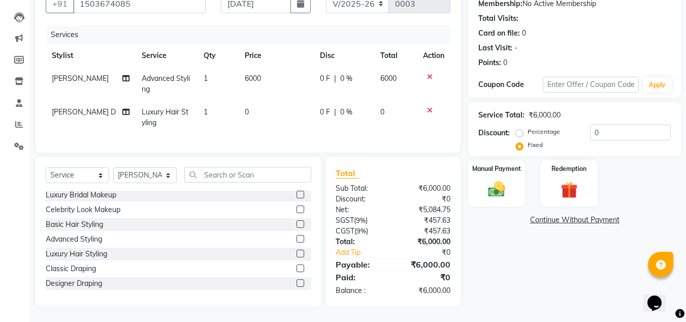
click at [275, 72] on td "6000" at bounding box center [276, 84] width 75 height 34
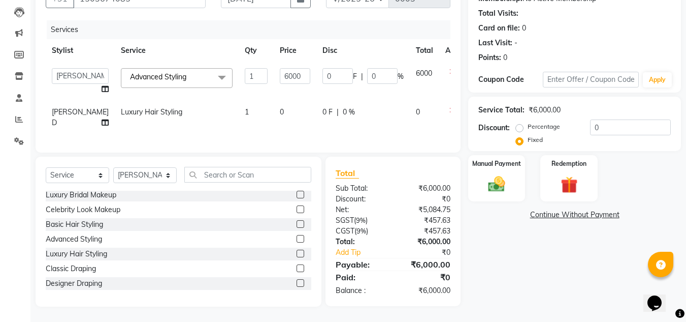
click at [280, 72] on input "6000" at bounding box center [295, 76] width 30 height 16
type input "6490"
click at [289, 108] on td "0" at bounding box center [295, 118] width 43 height 34
select select "89518"
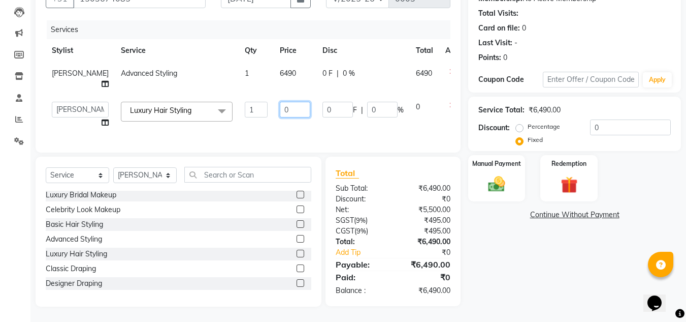
click at [280, 112] on input "0" at bounding box center [295, 110] width 30 height 16
type input "6490"
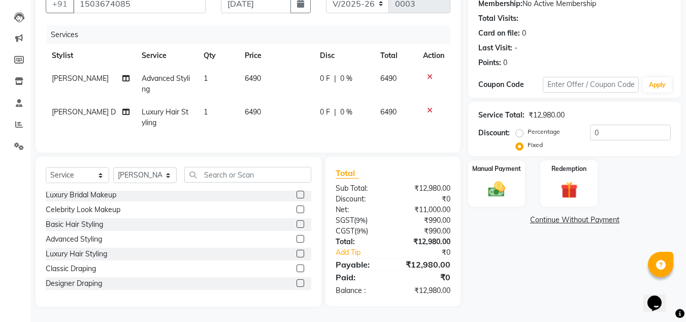
click at [280, 128] on div "Services Stylist Service Qty Price Disc Total Action Hansika Advanced Styling 1…" at bounding box center [248, 83] width 405 height 117
click at [548, 281] on div "Name: Vidya Membership: No Active Membership Total Visits: Card on file: 0 Last…" at bounding box center [578, 141] width 220 height 331
click at [500, 185] on img at bounding box center [497, 189] width 28 height 20
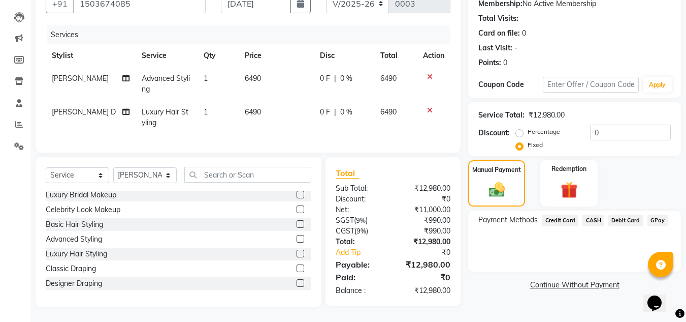
click at [652, 214] on span "GPay" at bounding box center [658, 220] width 21 height 12
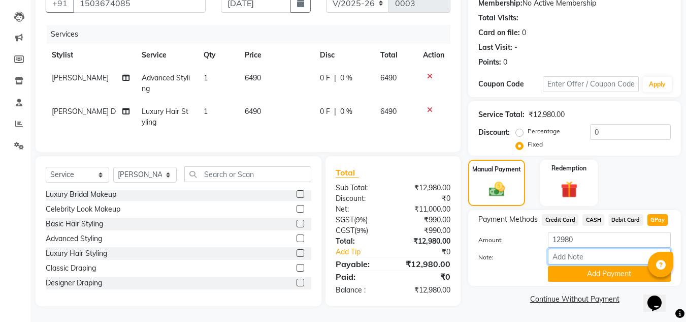
click at [580, 249] on input "Note:" at bounding box center [609, 256] width 123 height 16
type input "vidya"
click at [583, 266] on button "Add Payment" at bounding box center [609, 274] width 123 height 16
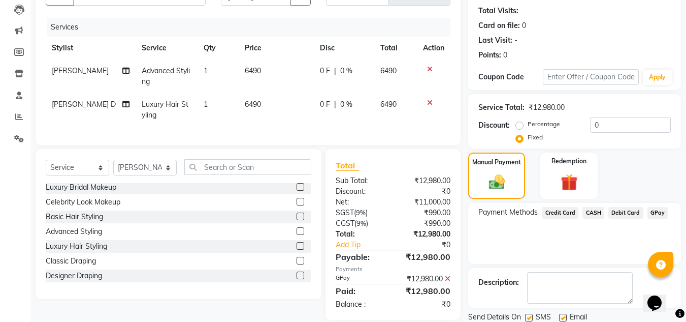
scroll to position [144, 0]
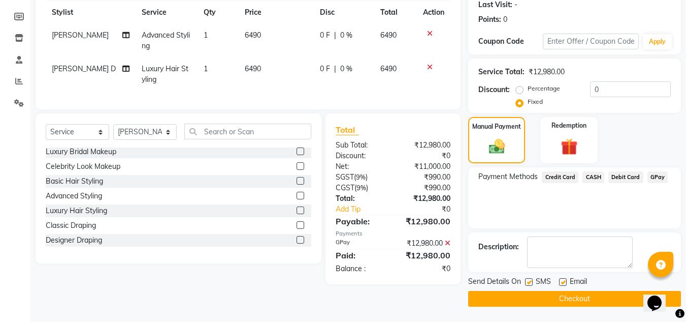
click at [570, 296] on button "Checkout" at bounding box center [574, 299] width 213 height 16
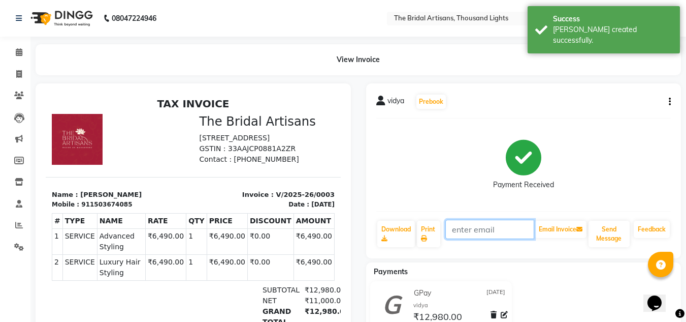
click at [501, 232] on input "text" at bounding box center [490, 228] width 89 height 19
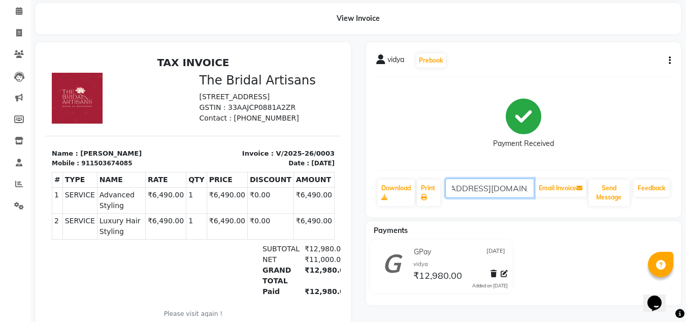
scroll to position [72, 0]
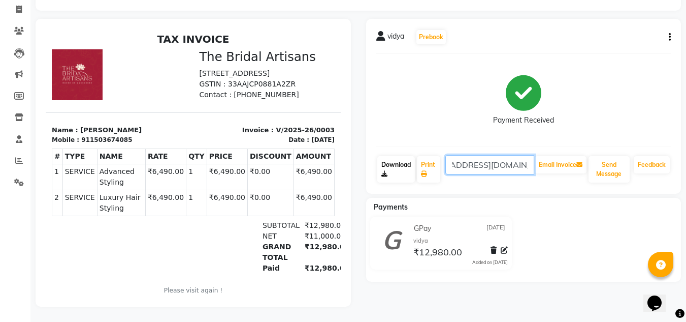
type input "[EMAIL_ADDRESS][DOMAIN_NAME]"
click at [381, 161] on link "Download" at bounding box center [396, 169] width 38 height 26
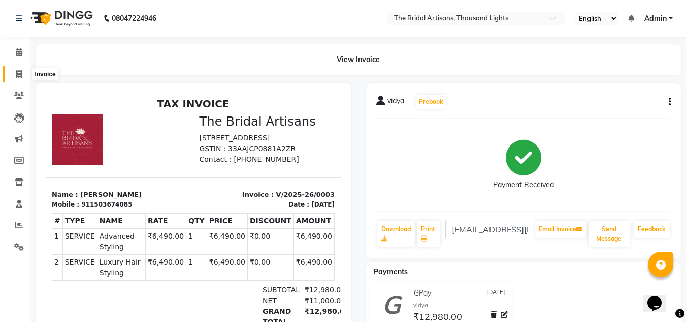
click at [17, 76] on icon at bounding box center [19, 74] width 6 height 8
select select "service"
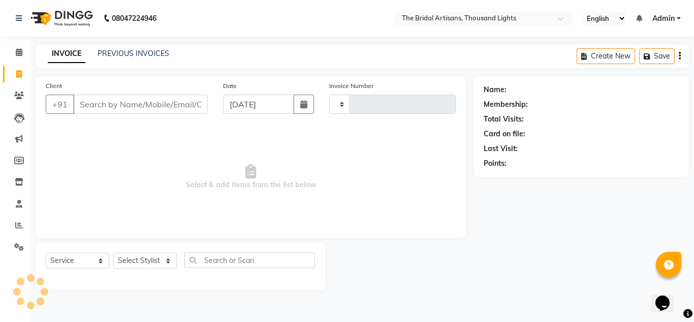
type input "0004"
select select "8791"
click at [97, 110] on input "Client" at bounding box center [140, 103] width 135 height 19
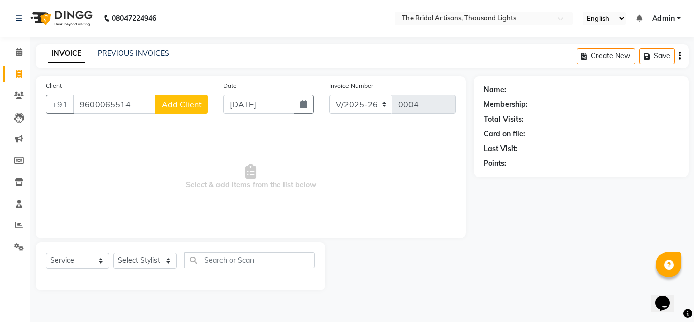
type input "9600065514"
click at [181, 94] on div "Client +91 9600065514 Add Client" at bounding box center [126, 101] width 177 height 42
click at [180, 103] on span "Add Client" at bounding box center [182, 104] width 40 height 10
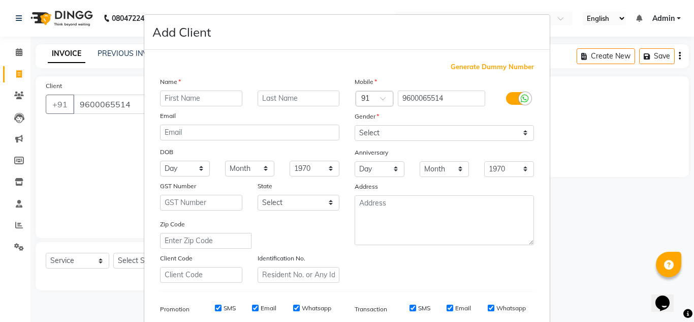
click at [180, 103] on input "text" at bounding box center [201, 98] width 82 height 16
type input "haana"
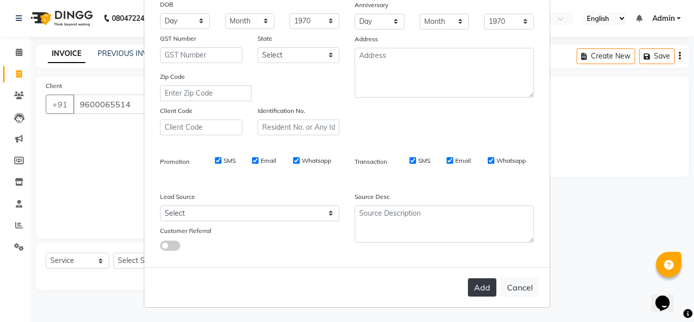
click at [477, 287] on button "Add" at bounding box center [482, 287] width 28 height 18
click at [480, 291] on button "Add" at bounding box center [482, 287] width 28 height 18
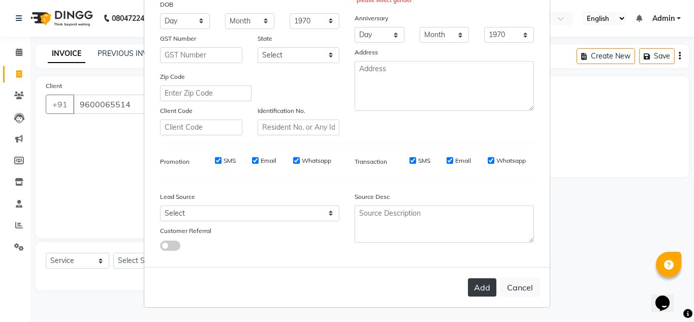
click at [480, 291] on button "Add" at bounding box center [482, 287] width 28 height 18
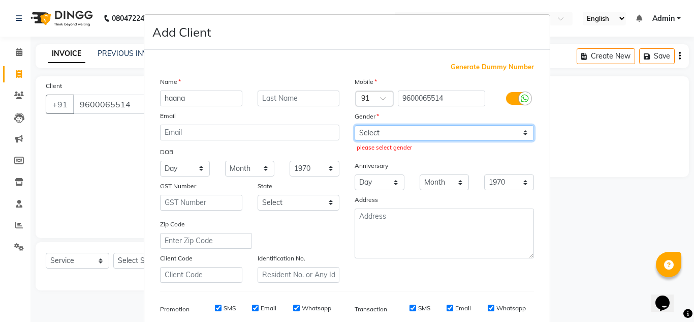
click at [395, 134] on select "Select [DEMOGRAPHIC_DATA] [DEMOGRAPHIC_DATA] Other Prefer Not To Say" at bounding box center [444, 133] width 179 height 16
select select "[DEMOGRAPHIC_DATA]"
click at [355, 125] on select "Select [DEMOGRAPHIC_DATA] [DEMOGRAPHIC_DATA] Other Prefer Not To Say" at bounding box center [444, 133] width 179 height 16
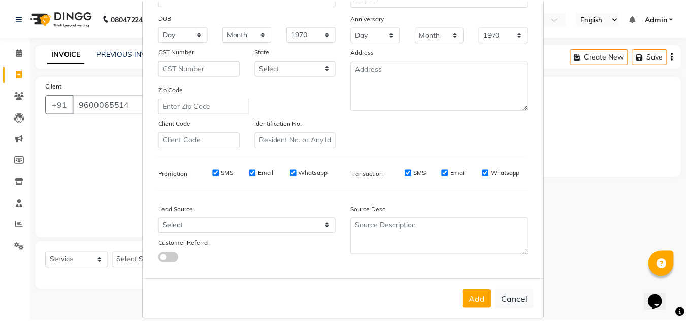
scroll to position [147, 0]
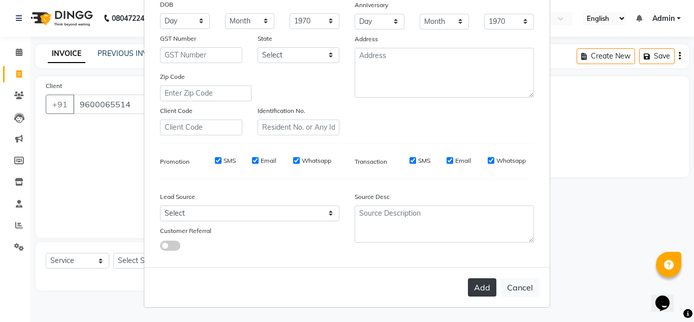
click at [482, 289] on button "Add" at bounding box center [482, 287] width 28 height 18
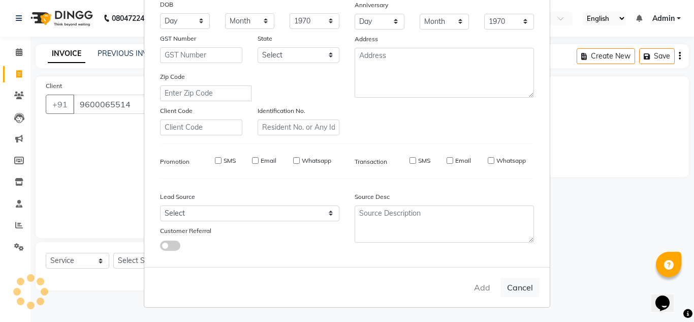
select select
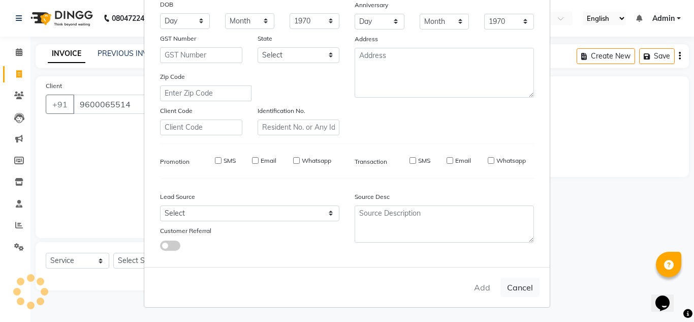
select select
checkbox input "false"
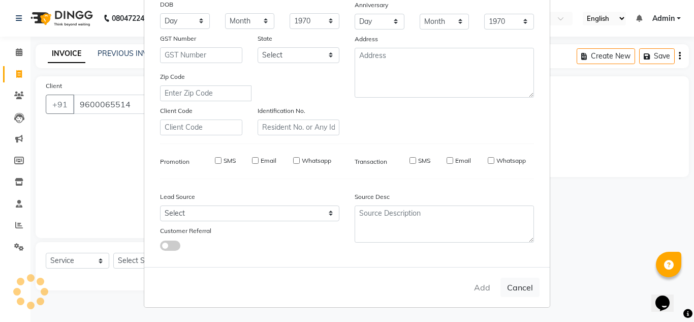
checkbox input "false"
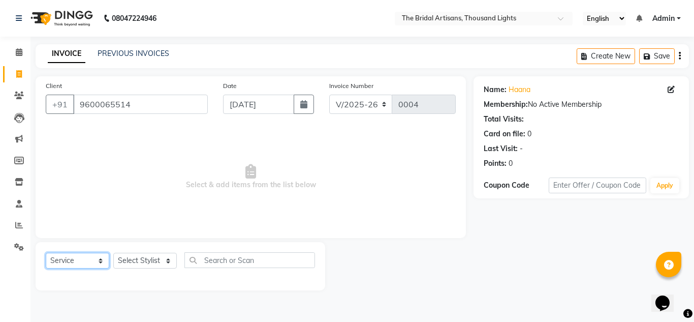
click at [61, 260] on select "Select Service Product Membership Package Voucher Prepaid Gift Card" at bounding box center [78, 260] width 64 height 16
click at [46, 252] on select "Select Service Product Membership Package Voucher Prepaid Gift Card" at bounding box center [78, 260] width 64 height 16
click at [138, 261] on select "Select Stylist [PERSON_NAME] D [PERSON_NAME] [PERSON_NAME] M [PERSON_NAME] [PER…" at bounding box center [145, 260] width 64 height 16
select select "89515"
click at [113, 252] on select "Select Stylist [PERSON_NAME] D [PERSON_NAME] [PERSON_NAME] M [PERSON_NAME] [PER…" at bounding box center [145, 260] width 64 height 16
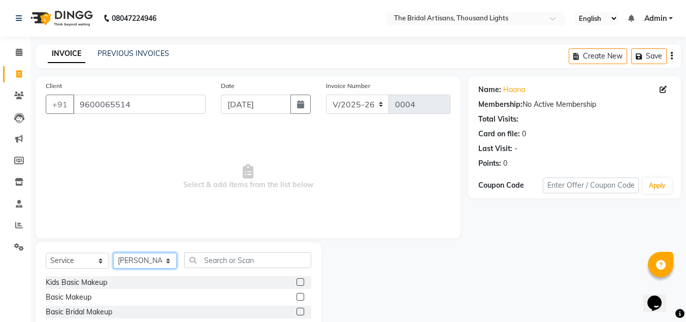
scroll to position [85, 0]
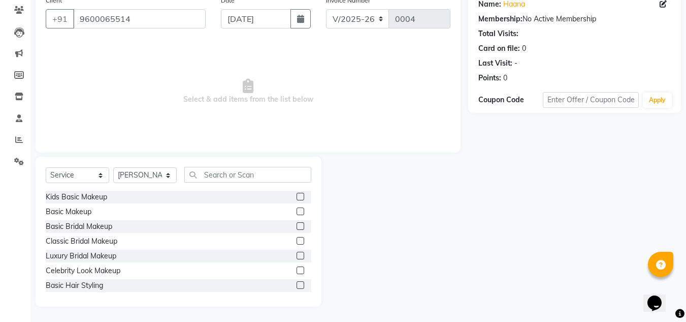
click at [297, 208] on label at bounding box center [301, 211] width 8 height 8
click at [297, 208] on input "checkbox" at bounding box center [300, 211] width 7 height 7
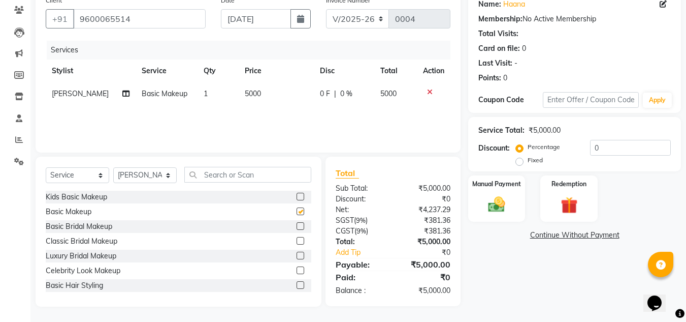
checkbox input "false"
click at [86, 183] on div "Select Service Product Membership Package Voucher Prepaid Gift Card Select Styl…" at bounding box center [179, 179] width 266 height 24
click at [94, 177] on select "Select Service Product Membership Package Voucher Prepaid Gift Card" at bounding box center [78, 175] width 64 height 16
click at [46, 167] on select "Select Service Product Membership Package Voucher Prepaid Gift Card" at bounding box center [78, 175] width 64 height 16
click at [140, 176] on select "Select Stylist [PERSON_NAME] D [PERSON_NAME] [PERSON_NAME] M [PERSON_NAME] [PER…" at bounding box center [145, 175] width 64 height 16
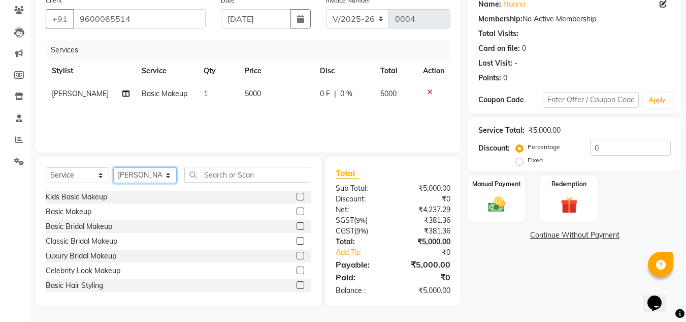
select select "89519"
click at [113, 167] on select "Select Stylist [PERSON_NAME] D [PERSON_NAME] [PERSON_NAME] M [PERSON_NAME] [PER…" at bounding box center [145, 175] width 64 height 16
click at [242, 178] on input "text" at bounding box center [247, 175] width 127 height 16
click at [297, 287] on label at bounding box center [301, 285] width 8 height 8
click at [297, 287] on input "checkbox" at bounding box center [300, 285] width 7 height 7
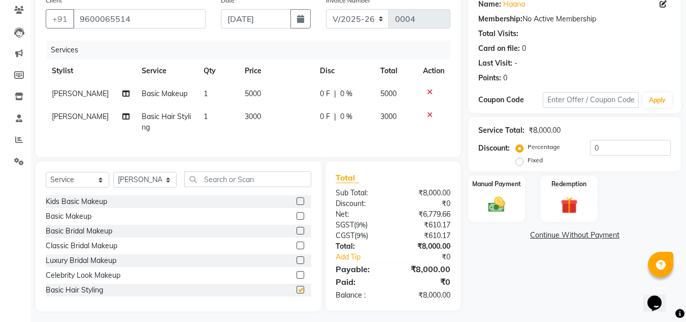
checkbox input "false"
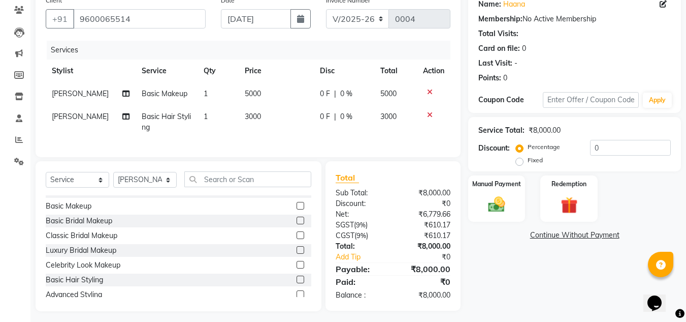
scroll to position [20, 0]
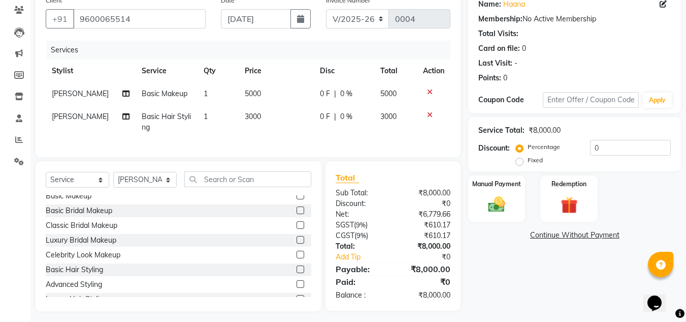
click at [297, 288] on label at bounding box center [301, 284] width 8 height 8
click at [297, 288] on input "checkbox" at bounding box center [300, 284] width 7 height 7
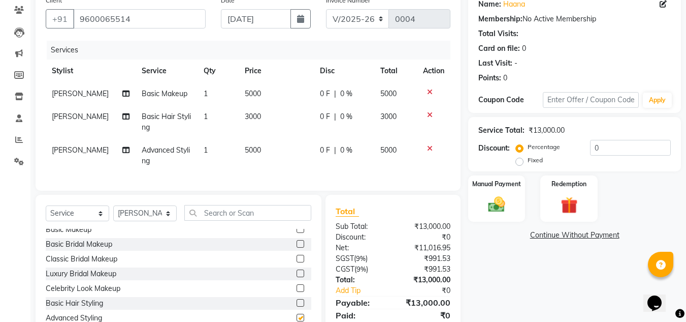
checkbox input "false"
click at [428, 116] on icon at bounding box center [430, 114] width 6 height 7
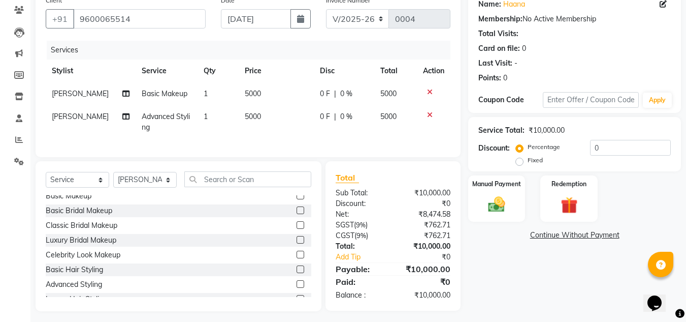
scroll to position [98, 0]
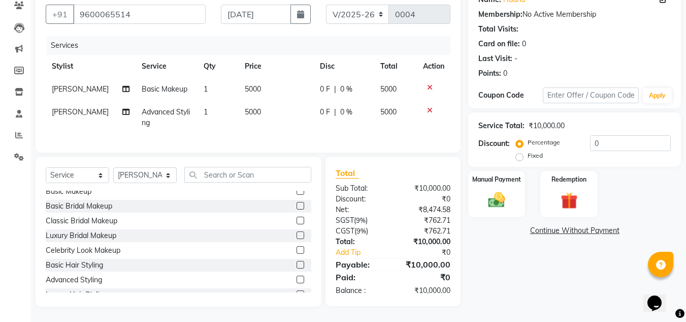
click at [508, 264] on div "Name: Haana Membership: No Active Membership Total Visits: Card on file: 0 Last…" at bounding box center [578, 146] width 220 height 320
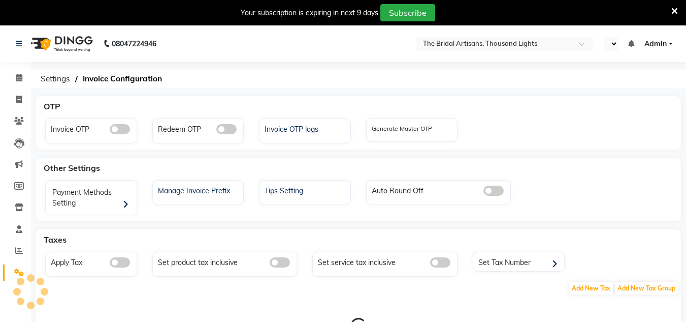
select select "en"
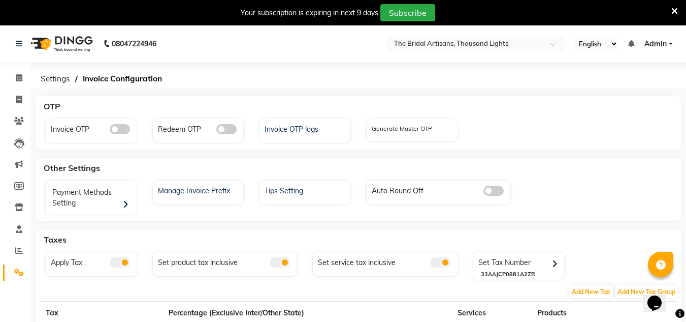
click at [110, 263] on span at bounding box center [120, 262] width 20 height 10
click at [110, 264] on input "checkbox" at bounding box center [110, 264] width 0 height 0
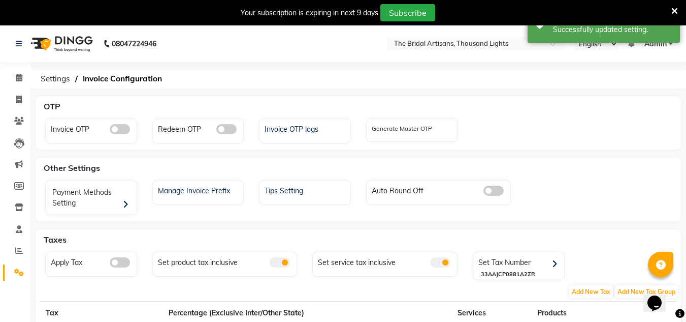
click at [127, 263] on span at bounding box center [120, 262] width 20 height 10
click at [110, 264] on input "checkbox" at bounding box center [110, 264] width 0 height 0
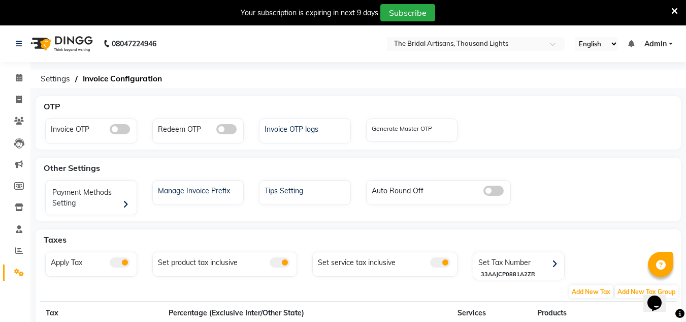
click at [123, 263] on span at bounding box center [120, 262] width 20 height 10
click at [110, 264] on input "checkbox" at bounding box center [110, 264] width 0 height 0
click at [278, 266] on span at bounding box center [280, 262] width 20 height 10
click at [270, 264] on input "checkbox" at bounding box center [270, 264] width 0 height 0
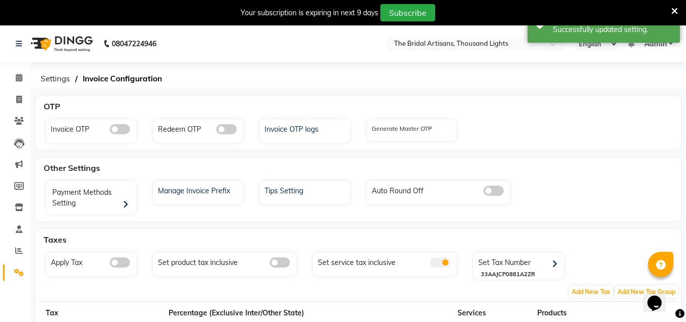
click at [431, 262] on span at bounding box center [440, 262] width 20 height 10
click at [430, 264] on input "checkbox" at bounding box center [430, 264] width 0 height 0
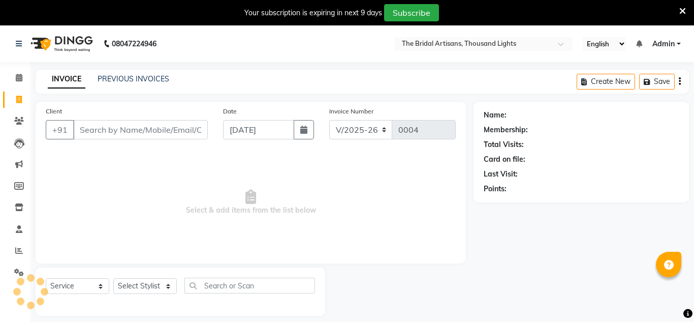
select select "8791"
select select "service"
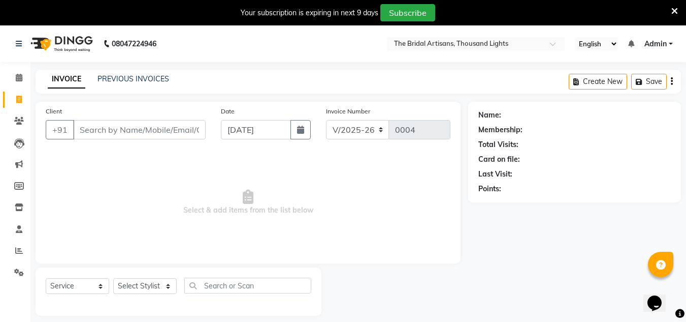
click at [131, 137] on input "Client" at bounding box center [139, 129] width 133 height 19
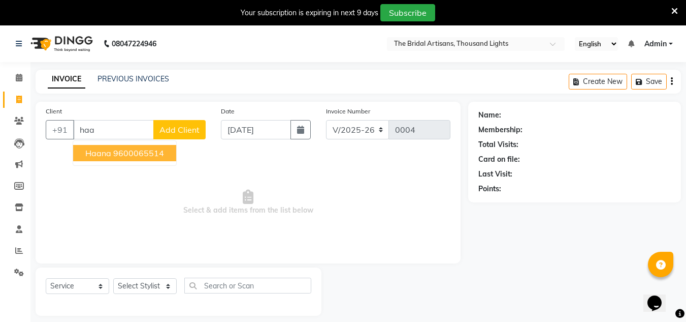
click at [134, 160] on button "haana 9600065514" at bounding box center [124, 153] width 103 height 16
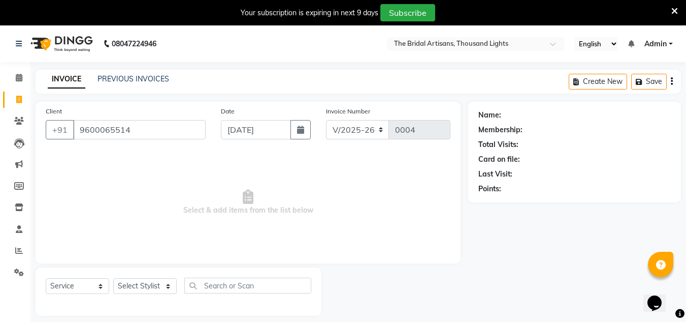
type input "9600065514"
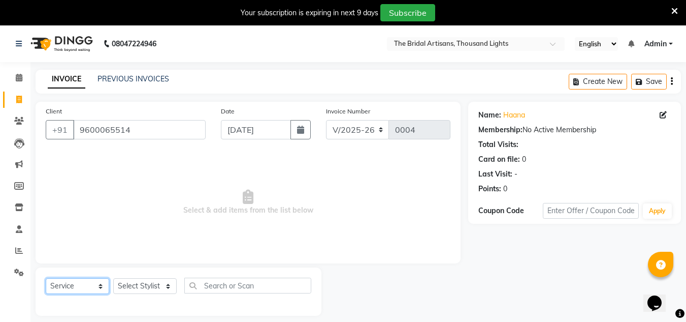
click at [53, 291] on select "Select Service Product Membership Package Voucher Prepaid Gift Card" at bounding box center [78, 286] width 64 height 16
click at [46, 278] on select "Select Service Product Membership Package Voucher Prepaid Gift Card" at bounding box center [78, 286] width 64 height 16
click at [125, 289] on select "Select Stylist [PERSON_NAME] D [PERSON_NAME] [PERSON_NAME] M [PERSON_NAME] [PER…" at bounding box center [145, 286] width 64 height 16
select select "89515"
click at [113, 278] on select "Select Stylist [PERSON_NAME] D [PERSON_NAME] [PERSON_NAME] M [PERSON_NAME] [PER…" at bounding box center [145, 286] width 64 height 16
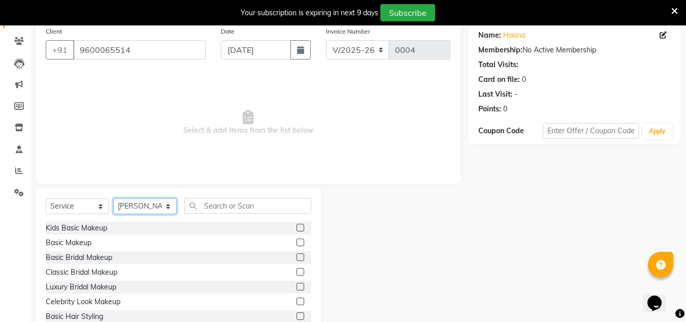
scroll to position [111, 0]
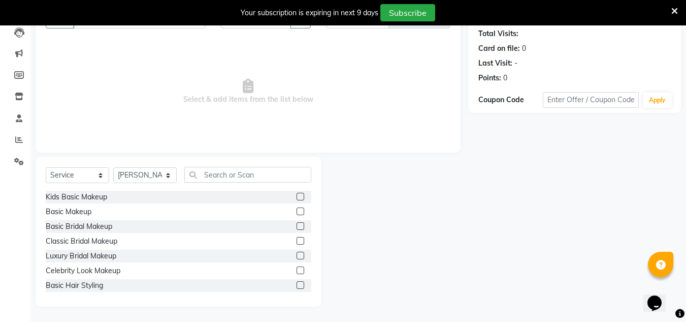
click at [297, 254] on label at bounding box center [301, 255] width 8 height 8
click at [297, 254] on input "checkbox" at bounding box center [300, 255] width 7 height 7
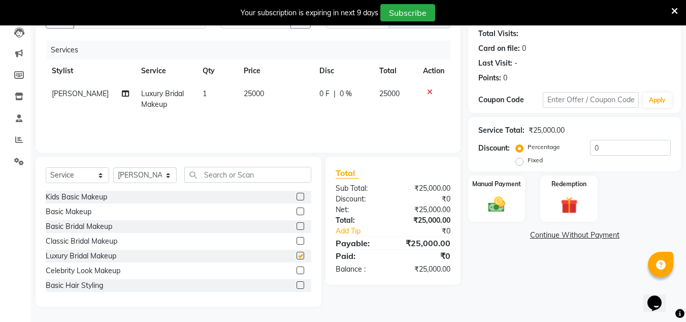
checkbox input "false"
click at [297, 239] on label at bounding box center [301, 241] width 8 height 8
click at [297, 239] on input "checkbox" at bounding box center [300, 241] width 7 height 7
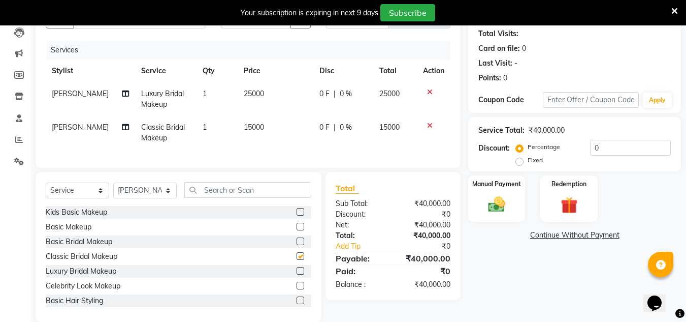
checkbox input "false"
click at [297, 245] on label at bounding box center [301, 241] width 8 height 8
click at [297, 245] on input "checkbox" at bounding box center [300, 241] width 7 height 7
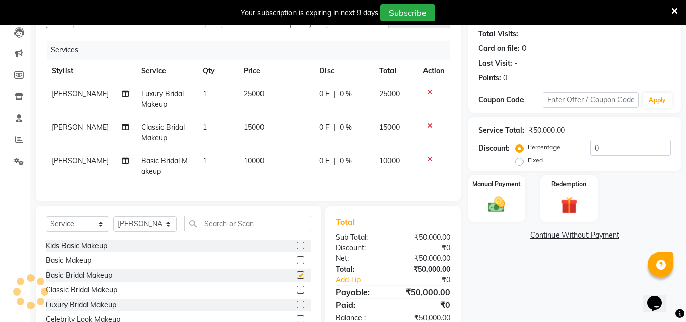
checkbox input "false"
click at [297, 264] on label at bounding box center [301, 260] width 8 height 8
click at [297, 264] on input "checkbox" at bounding box center [300, 260] width 7 height 7
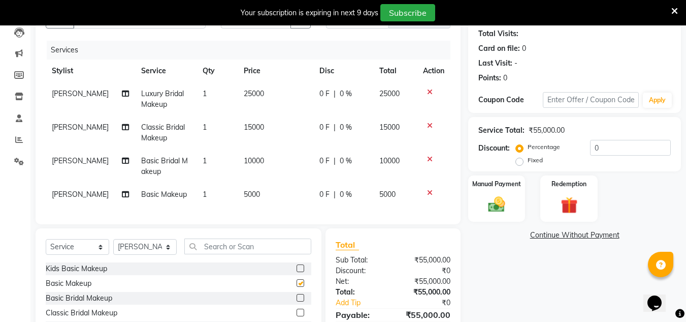
checkbox input "false"
click at [429, 159] on icon at bounding box center [430, 158] width 6 height 7
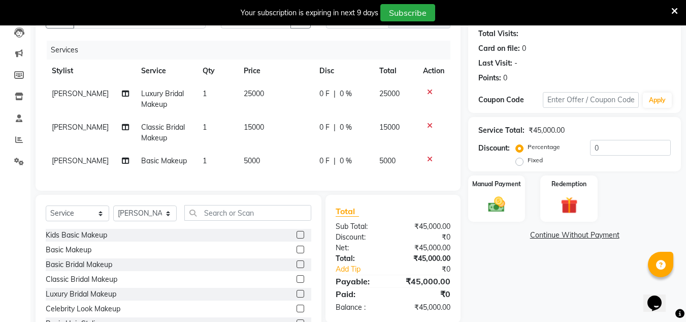
click at [427, 123] on icon at bounding box center [430, 125] width 6 height 7
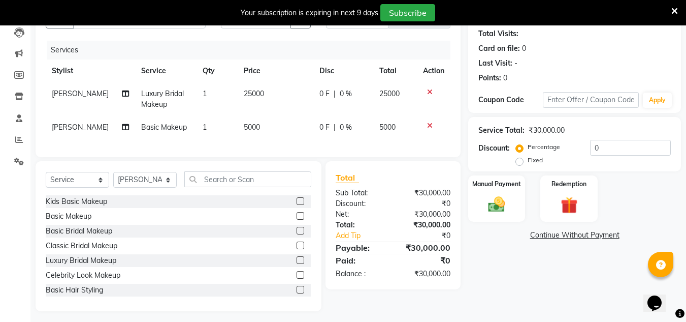
click at [428, 86] on td at bounding box center [434, 99] width 34 height 34
click at [428, 91] on icon at bounding box center [430, 91] width 6 height 7
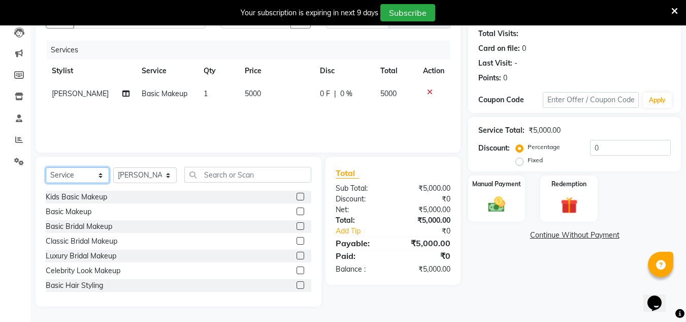
click at [107, 176] on select "Select Service Product Membership Package Voucher Prepaid Gift Card" at bounding box center [78, 175] width 64 height 16
click at [46, 167] on select "Select Service Product Membership Package Voucher Prepaid Gift Card" at bounding box center [78, 175] width 64 height 16
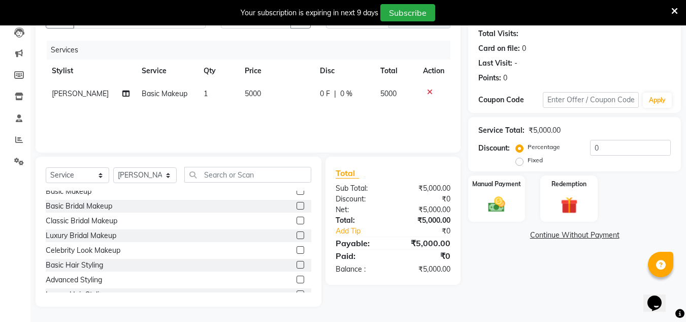
click at [297, 279] on label at bounding box center [301, 279] width 8 height 8
click at [297, 279] on input "checkbox" at bounding box center [300, 279] width 7 height 7
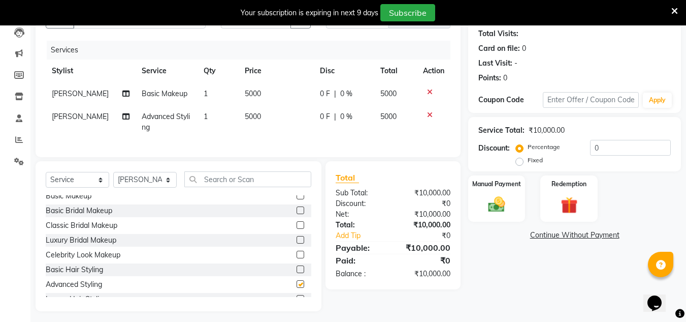
checkbox input "false"
click at [141, 187] on select "Select Stylist [PERSON_NAME] D [PERSON_NAME] [PERSON_NAME] M [PERSON_NAME] [PER…" at bounding box center [145, 180] width 64 height 16
select select "89519"
click at [113, 179] on select "Select Stylist [PERSON_NAME] D [PERSON_NAME] [PERSON_NAME] M [PERSON_NAME] [PER…" at bounding box center [145, 180] width 64 height 16
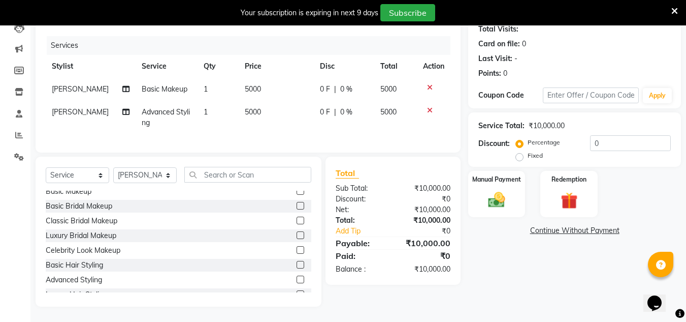
click at [528, 152] on label "Fixed" at bounding box center [535, 155] width 15 height 9
click at [521, 152] on input "Fixed" at bounding box center [521, 155] width 7 height 7
radio input "true"
click at [67, 107] on span "[PERSON_NAME]" at bounding box center [80, 111] width 57 height 9
select select "89515"
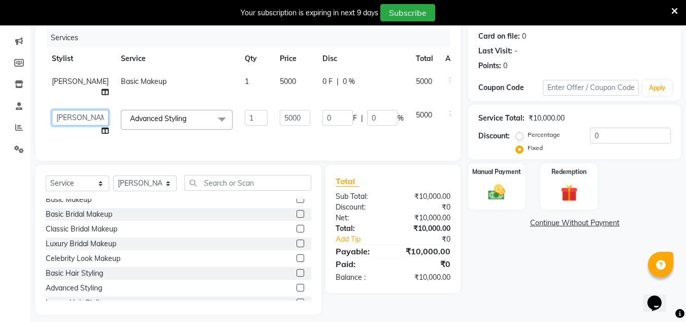
click at [69, 121] on select "[PERSON_NAME] D [PERSON_NAME] [PERSON_NAME] M [PERSON_NAME] [PERSON_NAME]" at bounding box center [80, 118] width 57 height 16
select select "89519"
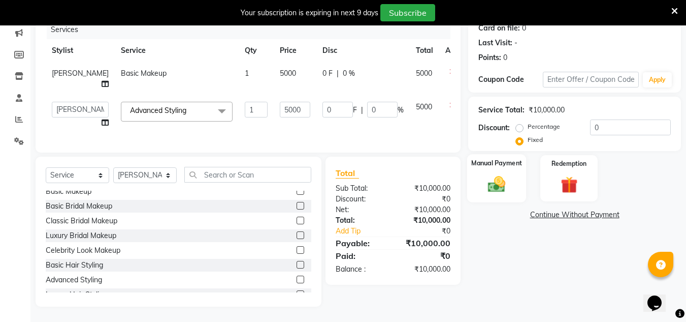
click at [496, 174] on img at bounding box center [497, 184] width 28 height 20
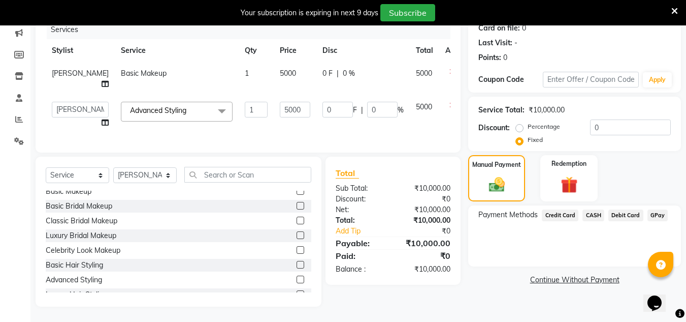
click at [655, 209] on span "GPay" at bounding box center [658, 215] width 21 height 12
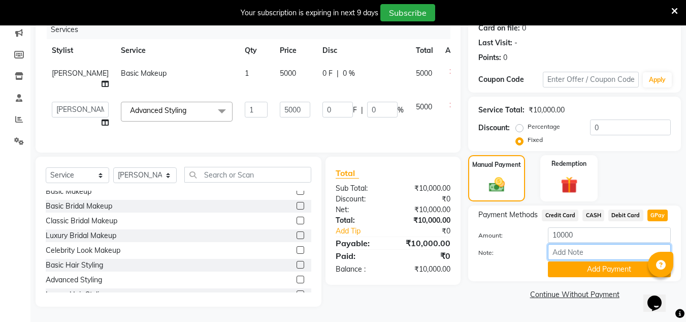
click at [599, 247] on input "Note:" at bounding box center [609, 252] width 123 height 16
type input "haana makeup"
click at [684, 319] on div at bounding box center [680, 313] width 9 height 14
click at [500, 277] on div "Name: Haana Membership: No Active Membership Total Visits: Card on file: 0 Last…" at bounding box center [578, 139] width 220 height 336
click at [574, 261] on button "Add Payment" at bounding box center [609, 269] width 123 height 16
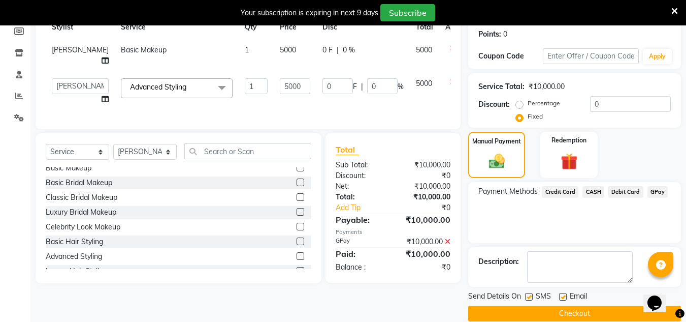
scroll to position [169, 0]
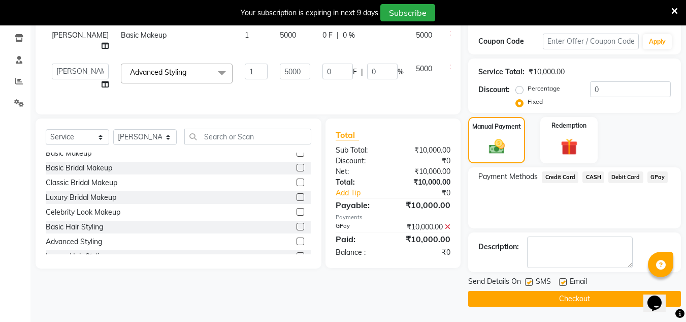
click at [556, 296] on button "Checkout" at bounding box center [574, 299] width 213 height 16
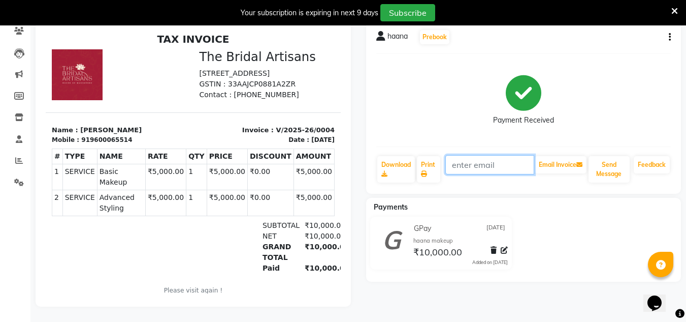
click at [472, 157] on input "text" at bounding box center [490, 164] width 89 height 19
type input "[EMAIL_ADDRESS][DOMAIN_NAME]"
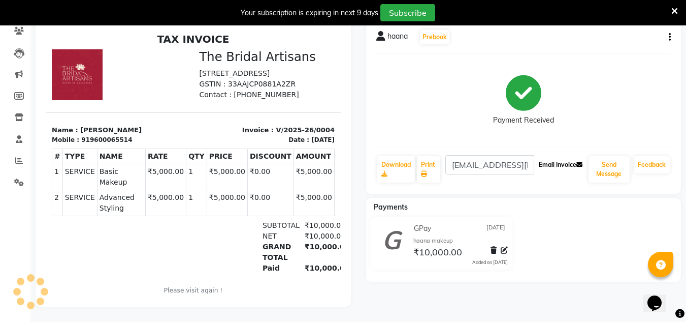
click at [547, 161] on button "Email Invoice" at bounding box center [561, 164] width 52 height 17
click at [397, 166] on link "Download" at bounding box center [396, 169] width 38 height 26
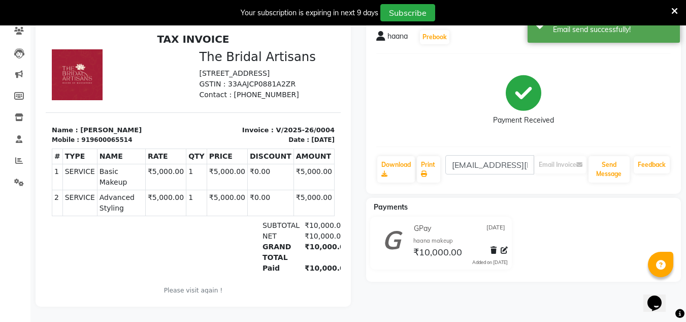
click at [676, 13] on icon at bounding box center [675, 11] width 7 height 9
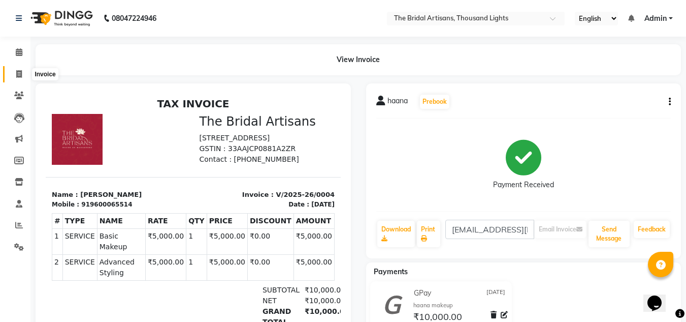
click at [18, 78] on span at bounding box center [19, 75] width 18 height 12
select select "service"
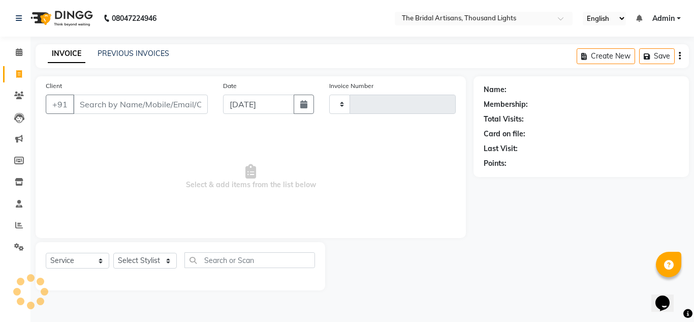
type input "0005"
select select "8791"
click at [129, 110] on input "Client" at bounding box center [140, 103] width 135 height 19
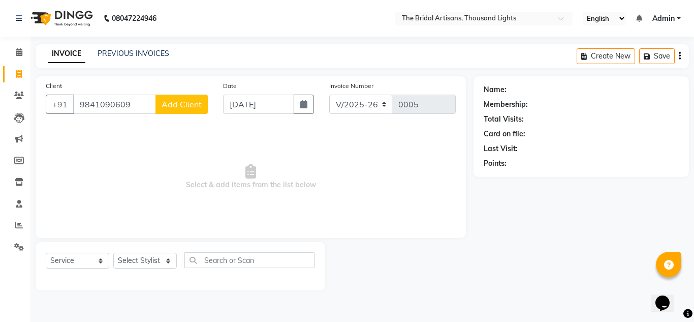
type input "9841090609"
click at [174, 105] on span "Add Client" at bounding box center [182, 104] width 40 height 10
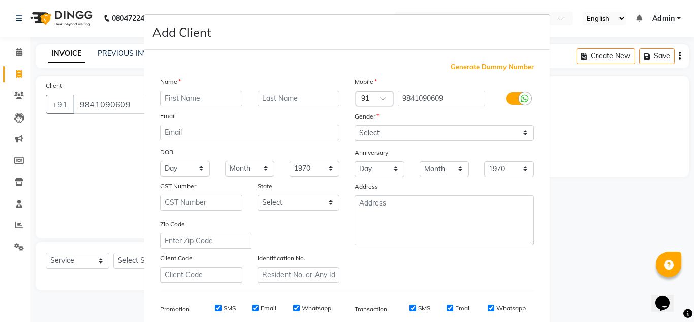
click at [174, 105] on input "text" at bounding box center [201, 98] width 82 height 16
type input "saree september"
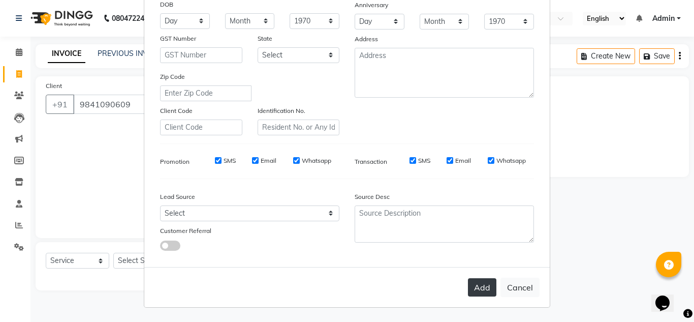
click at [477, 291] on button "Add" at bounding box center [482, 287] width 28 height 18
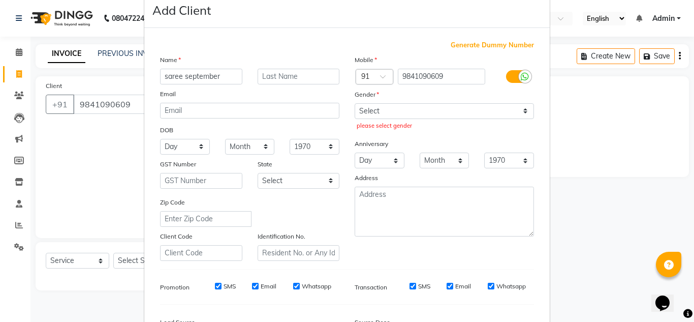
scroll to position [0, 0]
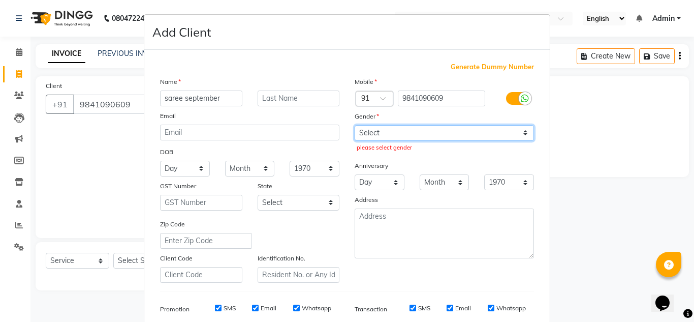
click at [464, 138] on select "Select [DEMOGRAPHIC_DATA] [DEMOGRAPHIC_DATA] Other Prefer Not To Say" at bounding box center [444, 133] width 179 height 16
select select "[DEMOGRAPHIC_DATA]"
click at [355, 125] on select "Select [DEMOGRAPHIC_DATA] [DEMOGRAPHIC_DATA] Other Prefer Not To Say" at bounding box center [444, 133] width 179 height 16
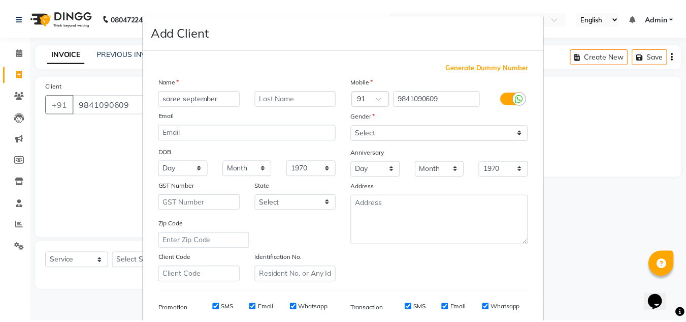
scroll to position [147, 0]
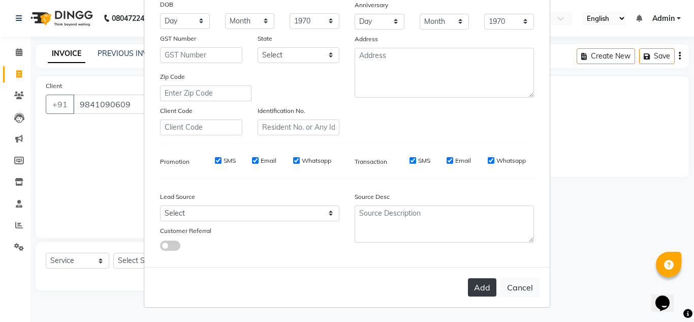
click at [481, 286] on button "Add" at bounding box center [482, 287] width 28 height 18
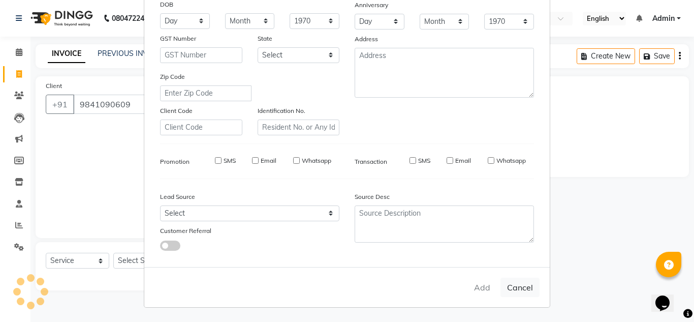
select select
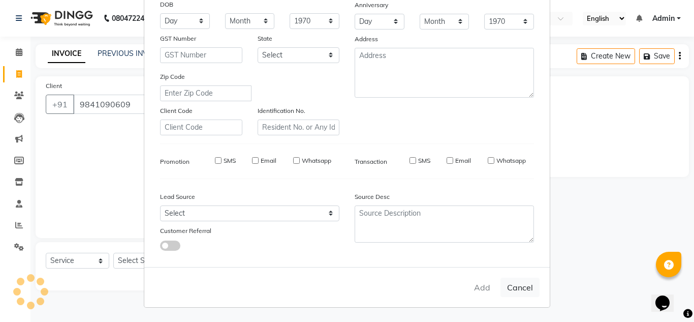
select select
checkbox input "false"
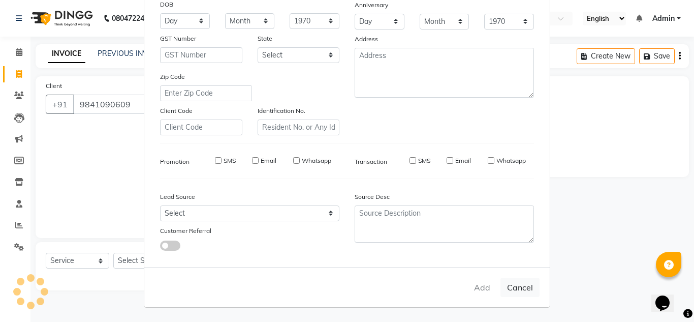
checkbox input "false"
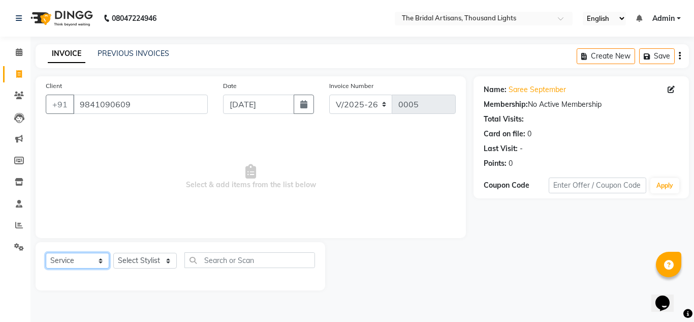
click at [68, 264] on select "Select Service Product Membership Package Voucher Prepaid Gift Card" at bounding box center [78, 260] width 64 height 16
click at [46, 252] on select "Select Service Product Membership Package Voucher Prepaid Gift Card" at bounding box center [78, 260] width 64 height 16
click at [149, 257] on select "Select Stylist [PERSON_NAME] D [PERSON_NAME] [PERSON_NAME] M [PERSON_NAME] [PER…" at bounding box center [145, 260] width 64 height 16
select select "89516"
click at [113, 252] on select "Select Stylist [PERSON_NAME] D [PERSON_NAME] [PERSON_NAME] M [PERSON_NAME] [PER…" at bounding box center [145, 260] width 64 height 16
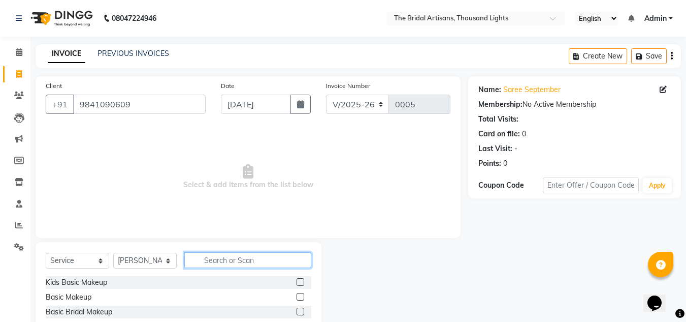
click at [223, 264] on input "text" at bounding box center [247, 260] width 127 height 16
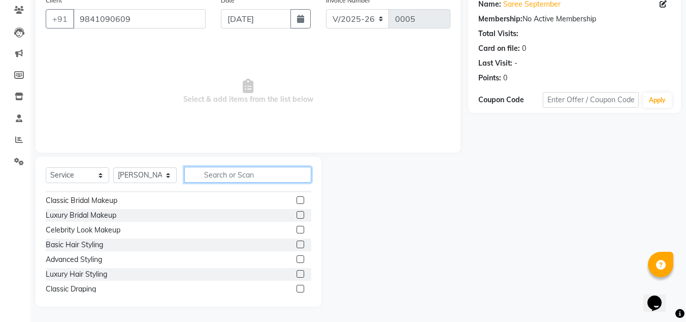
scroll to position [61, 0]
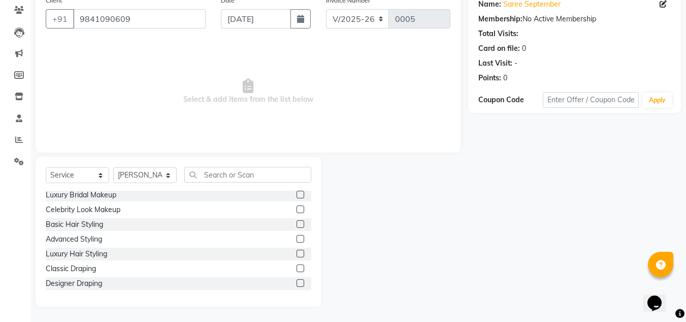
click at [297, 265] on label at bounding box center [301, 268] width 8 height 8
click at [297, 265] on input "checkbox" at bounding box center [300, 268] width 7 height 7
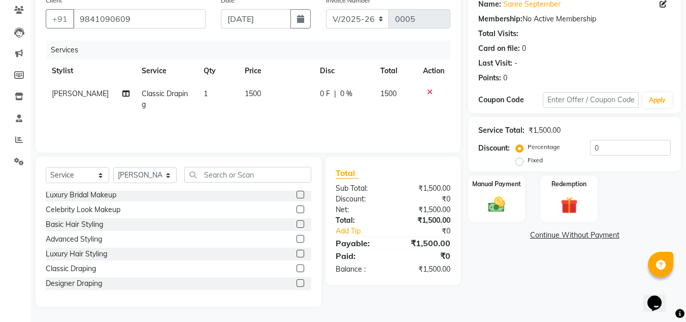
click at [245, 92] on span "1500" at bounding box center [253, 93] width 16 height 9
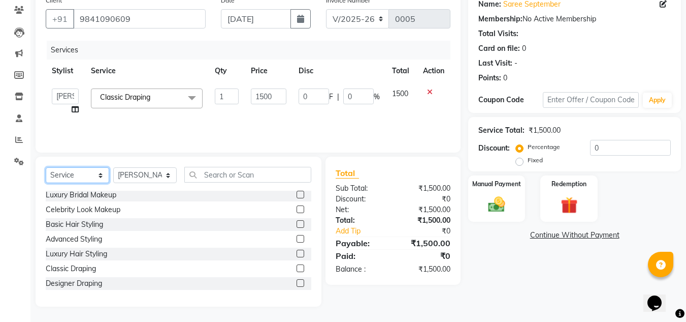
click at [98, 177] on select "Select Service Product Membership Package Voucher Prepaid Gift Card" at bounding box center [78, 175] width 64 height 16
click at [46, 167] on select "Select Service Product Membership Package Voucher Prepaid Gift Card" at bounding box center [78, 175] width 64 height 16
click at [297, 269] on label at bounding box center [301, 268] width 8 height 8
click at [297, 269] on input "checkbox" at bounding box center [300, 268] width 7 height 7
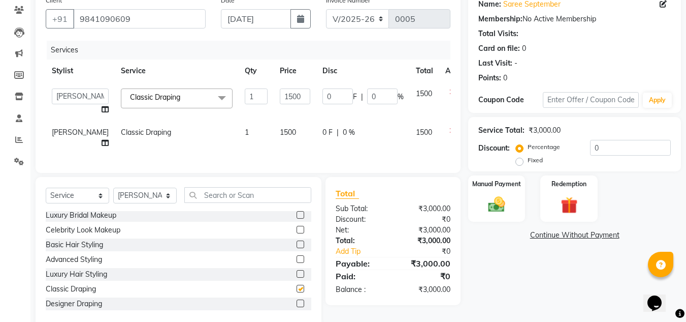
checkbox input "false"
click at [280, 131] on span "1500" at bounding box center [288, 132] width 16 height 9
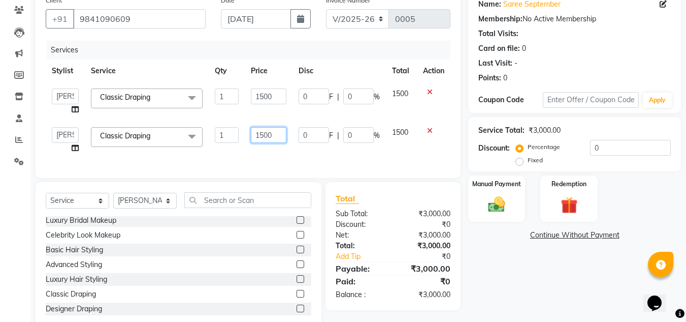
click at [261, 135] on input "1500" at bounding box center [268, 135] width 35 height 16
type input "500"
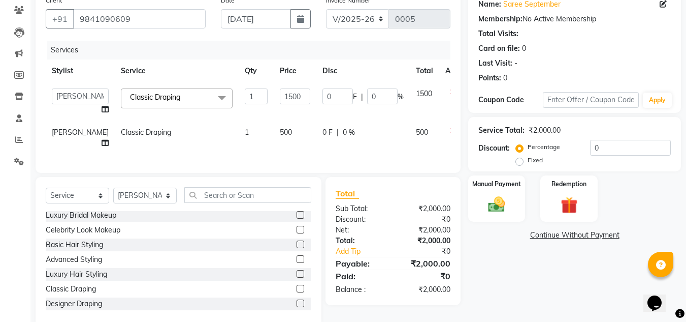
click at [356, 159] on div "Services Stylist Service Qty Price Disc Total Action [PERSON_NAME] D [PERSON_NA…" at bounding box center [248, 102] width 405 height 122
click at [66, 131] on span "[PERSON_NAME]" at bounding box center [80, 132] width 57 height 9
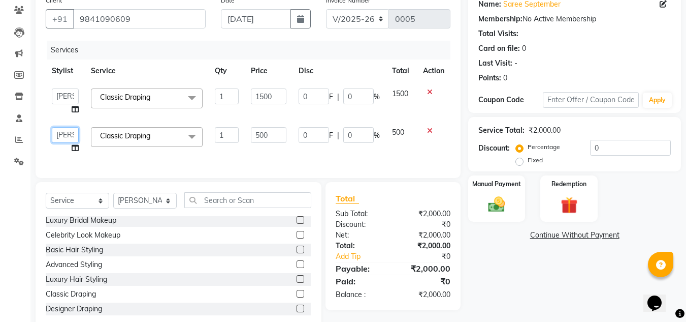
click at [66, 131] on select "[PERSON_NAME] D [PERSON_NAME] [PERSON_NAME] M [PERSON_NAME] [PERSON_NAME]" at bounding box center [65, 135] width 27 height 16
select select "89518"
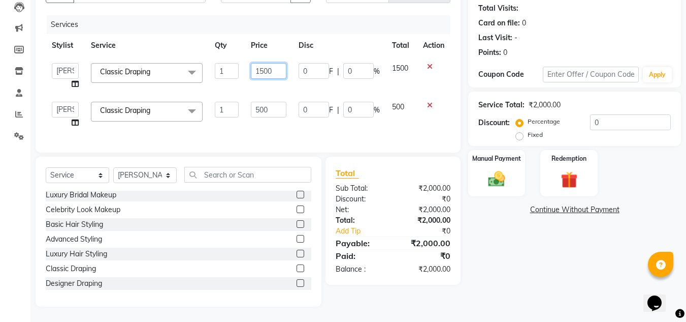
click at [280, 63] on input "1500" at bounding box center [268, 71] width 35 height 16
type input "1000"
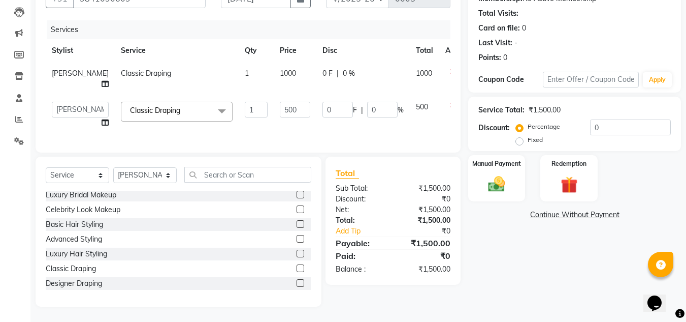
scroll to position [113, 0]
click at [283, 120] on td "500" at bounding box center [295, 115] width 43 height 39
click at [489, 176] on img at bounding box center [497, 184] width 28 height 20
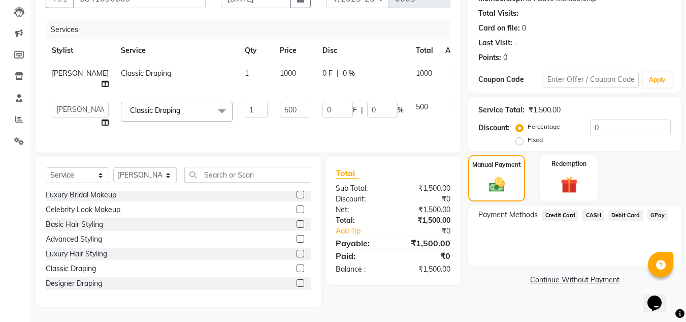
click at [648, 209] on span "GPay" at bounding box center [658, 215] width 21 height 12
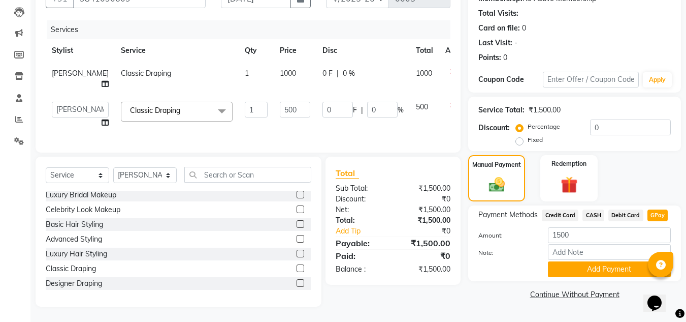
click at [467, 298] on div "Total Sub Total: ₹1,500.00 Discount: ₹0 Net: ₹1,500.00 Total: ₹1,500.00 Add Tip…" at bounding box center [395, 231] width 147 height 150
click at [612, 261] on button "Add Payment" at bounding box center [609, 269] width 123 height 16
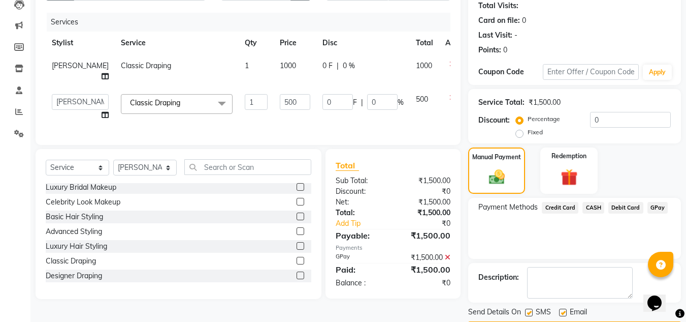
click at [686, 298] on div "Name: [PERSON_NAME] September Membership: No Active Membership Total Visits: Ca…" at bounding box center [578, 150] width 220 height 374
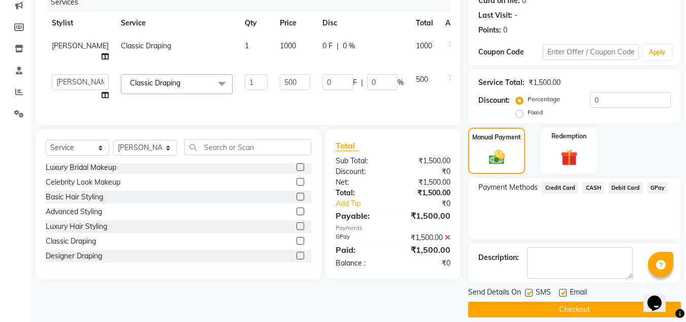
scroll to position [144, 0]
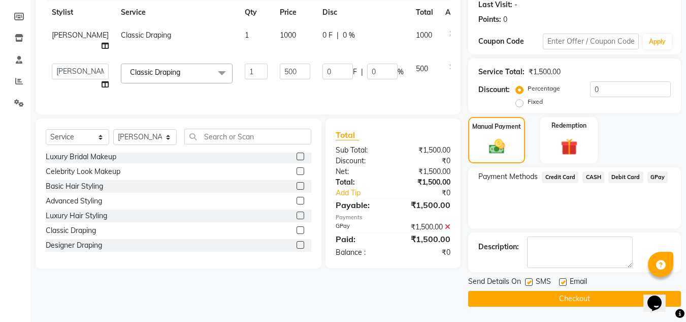
click at [648, 182] on span "GPay" at bounding box center [658, 177] width 21 height 12
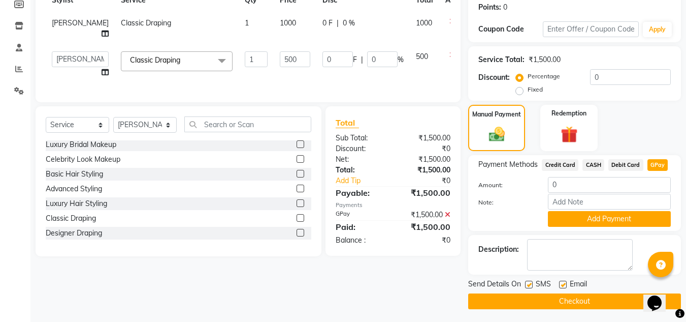
scroll to position [159, 0]
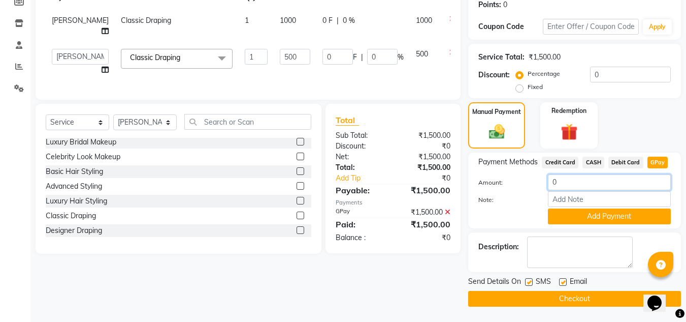
click at [623, 183] on input "0" at bounding box center [609, 182] width 123 height 16
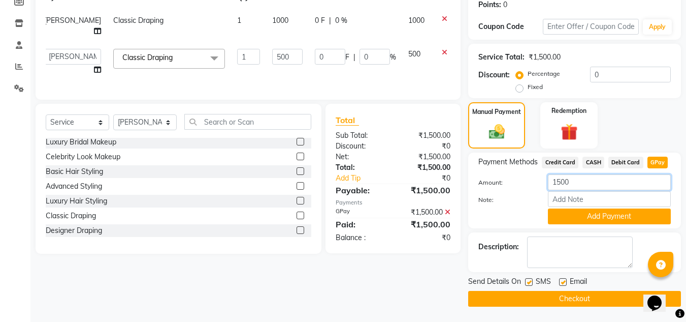
scroll to position [0, 0]
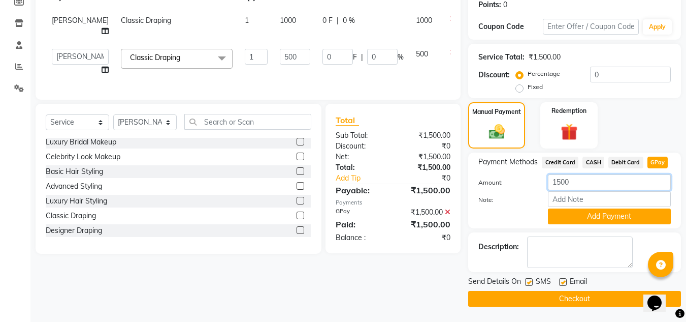
type input "1500"
click at [550, 301] on button "Checkout" at bounding box center [574, 299] width 213 height 16
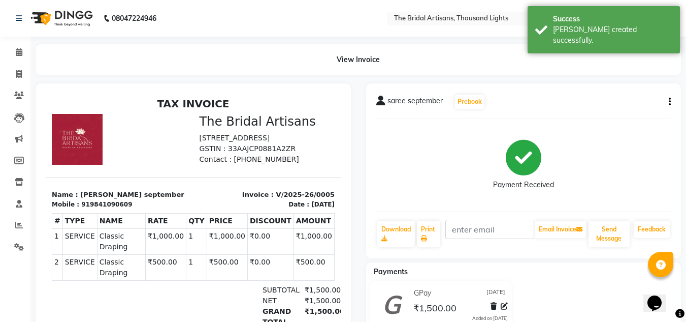
click at [639, 61] on div "View Invoice" at bounding box center [359, 59] width 646 height 31
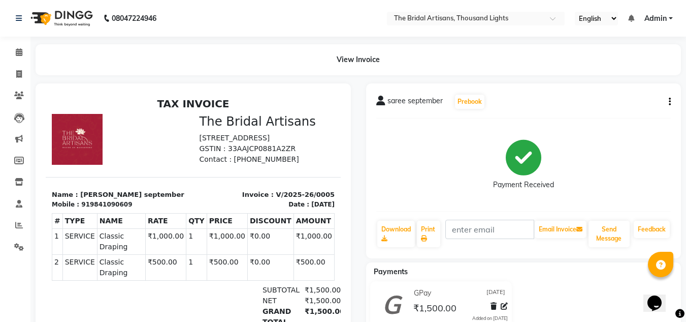
drag, startPoint x: 75, startPoint y: 185, endPoint x: 118, endPoint y: 313, distance: 135.1
click at [306, 51] on div "View Invoice" at bounding box center [359, 59] width 646 height 31
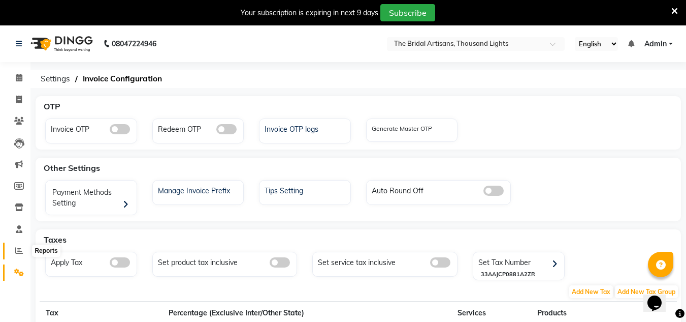
click at [19, 256] on span at bounding box center [19, 251] width 18 height 12
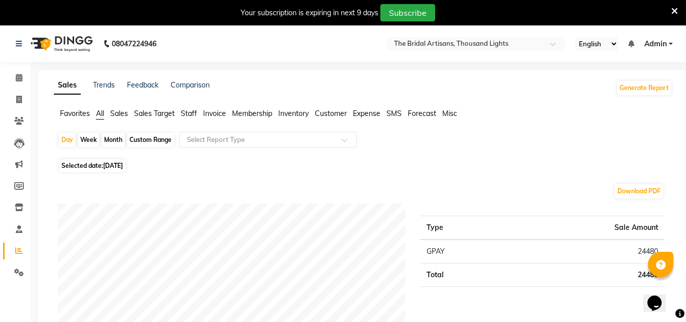
click at [99, 117] on span "All" at bounding box center [100, 113] width 8 height 9
click at [110, 140] on div "Month" at bounding box center [113, 140] width 23 height 14
select select "9"
select select "2025"
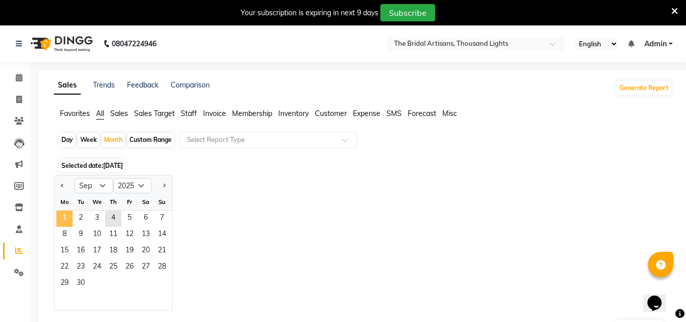
click at [64, 219] on span "1" at bounding box center [64, 218] width 16 height 16
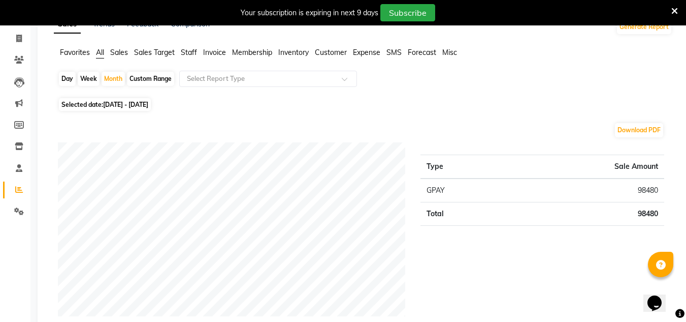
scroll to position [81, 0]
